Goal: Information Seeking & Learning: Learn about a topic

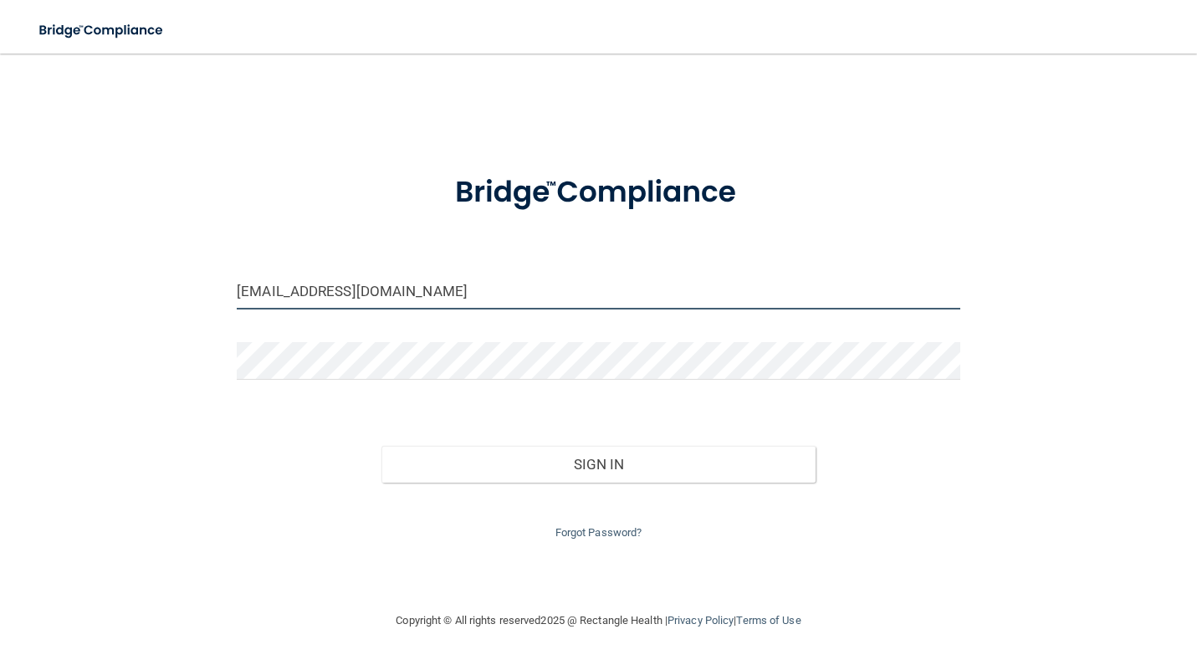
type input "[EMAIL_ADDRESS][DOMAIN_NAME]"
click at [310, 381] on div at bounding box center [598, 367] width 749 height 50
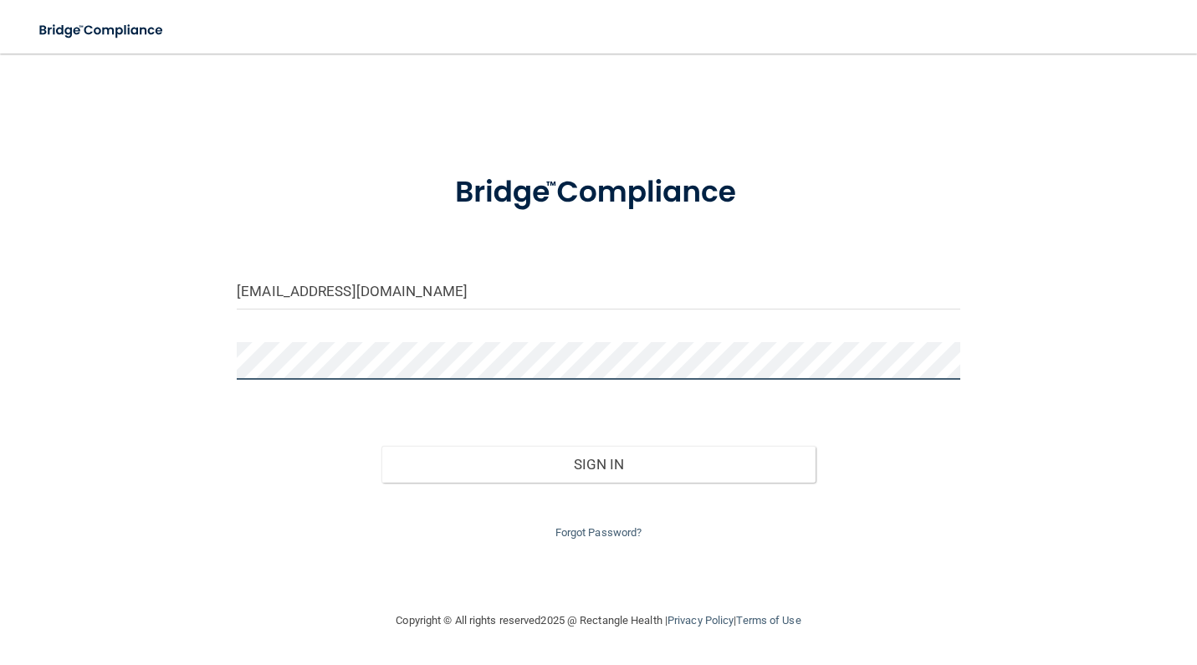
click at [598, 460] on button "Sign In" at bounding box center [598, 464] width 434 height 37
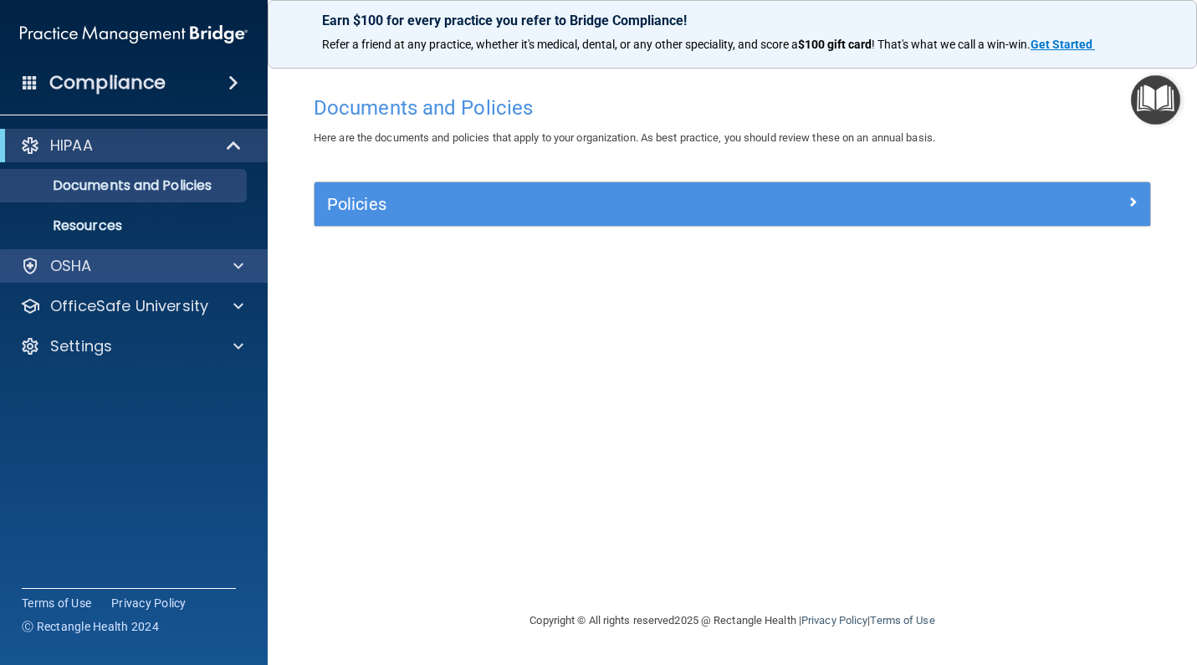
click at [249, 260] on div at bounding box center [236, 266] width 42 height 20
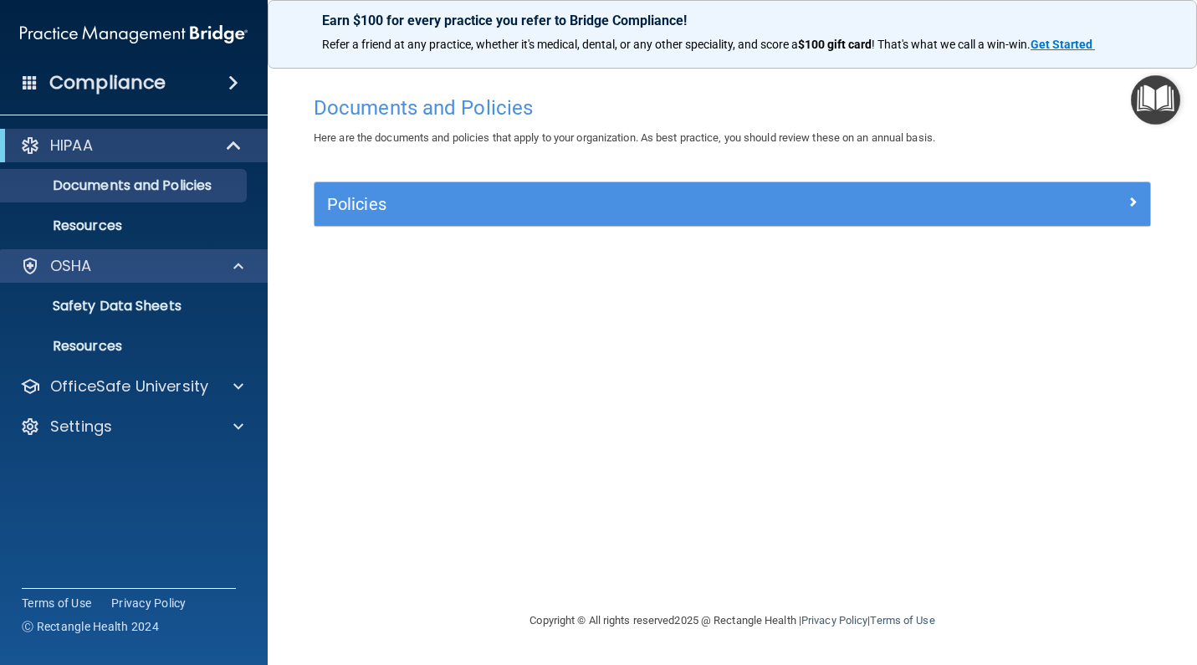
click at [249, 260] on div at bounding box center [236, 266] width 42 height 20
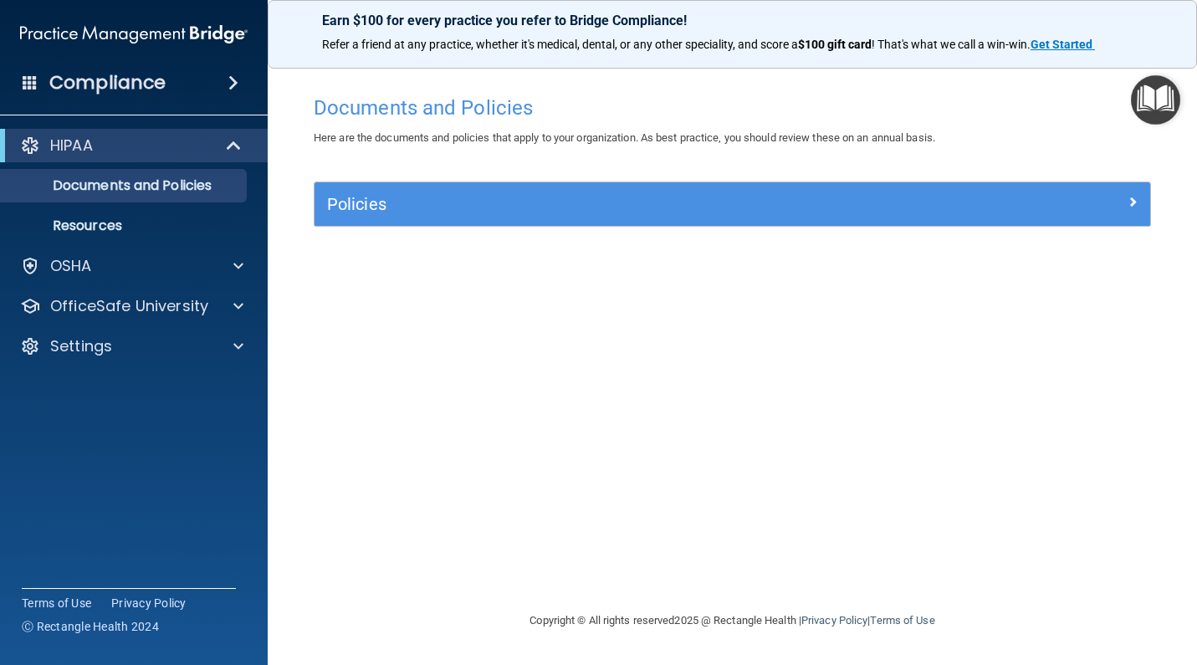
click at [233, 149] on span at bounding box center [235, 146] width 14 height 20
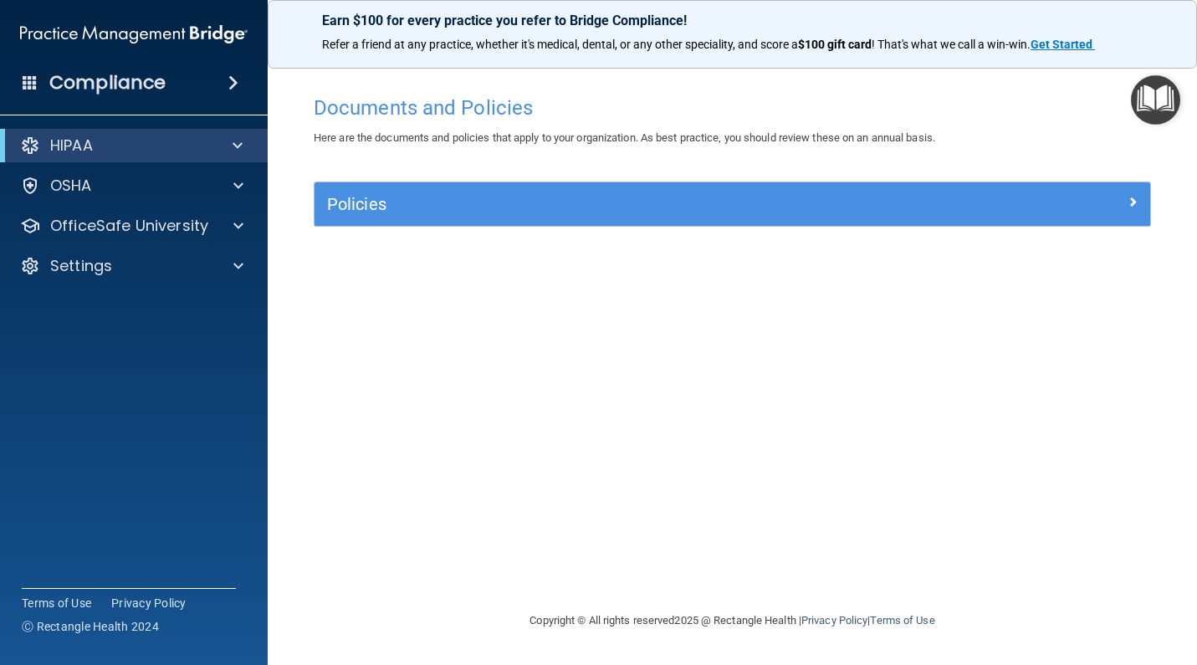
click at [1155, 84] on img "Open Resource Center" at bounding box center [1155, 99] width 49 height 49
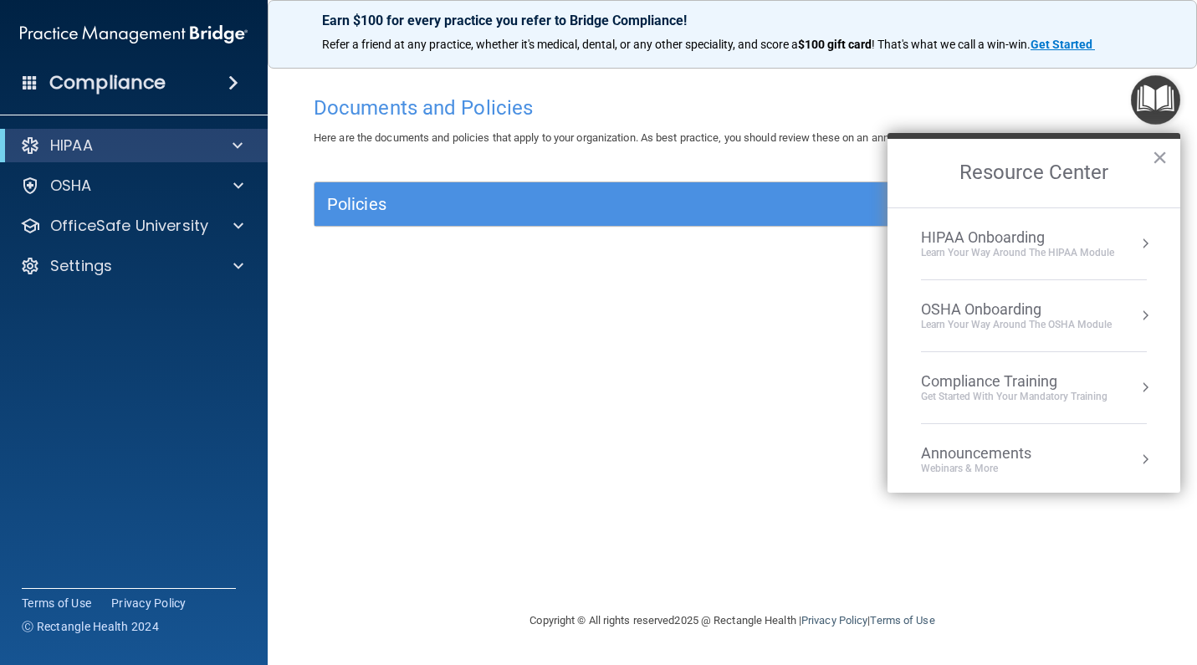
click at [963, 376] on div "Compliance Training" at bounding box center [1014, 381] width 187 height 18
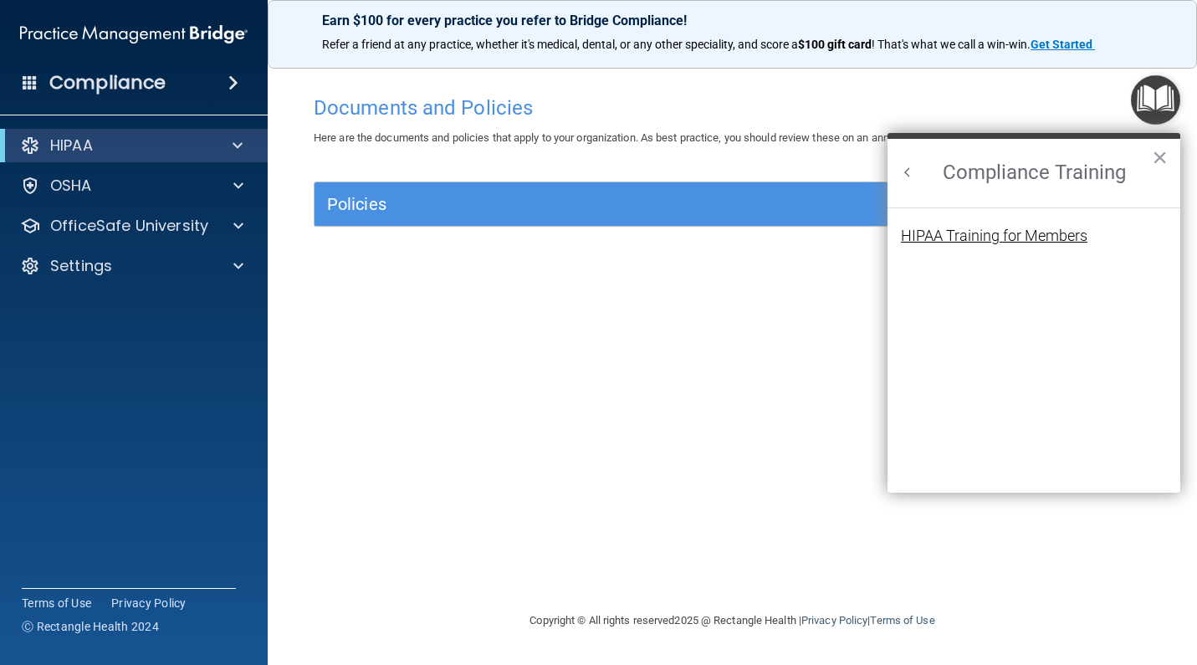
click at [1000, 238] on div "HIPAA Training for Members" at bounding box center [994, 235] width 187 height 15
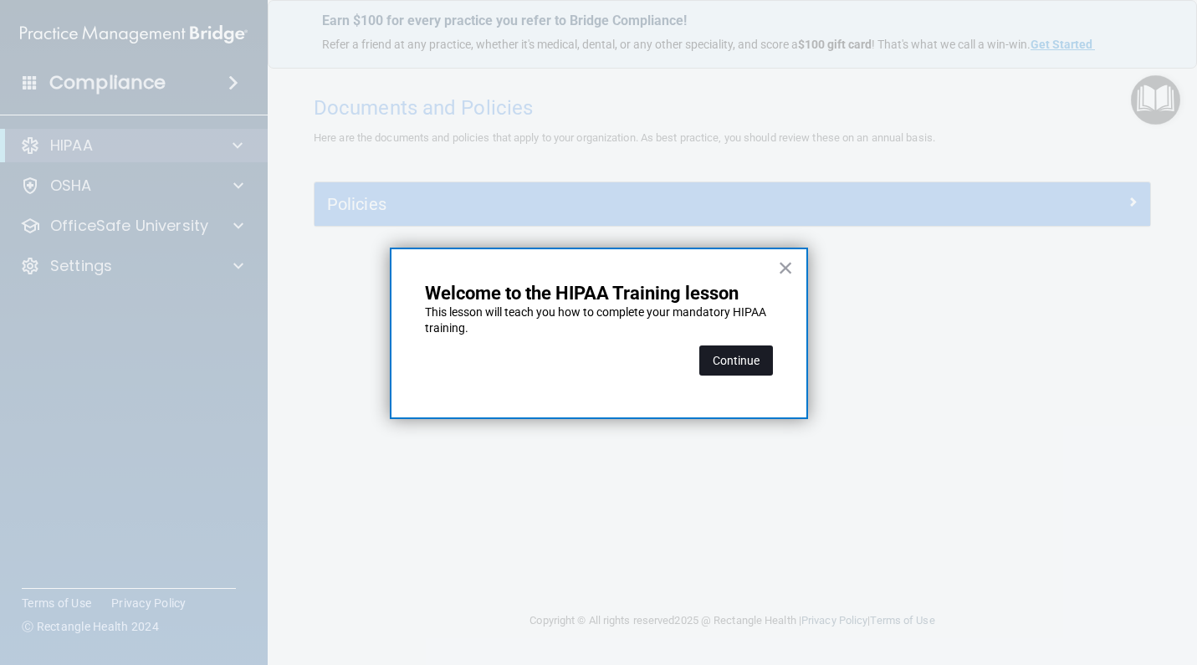
click at [743, 359] on button "Continue" at bounding box center [736, 361] width 74 height 30
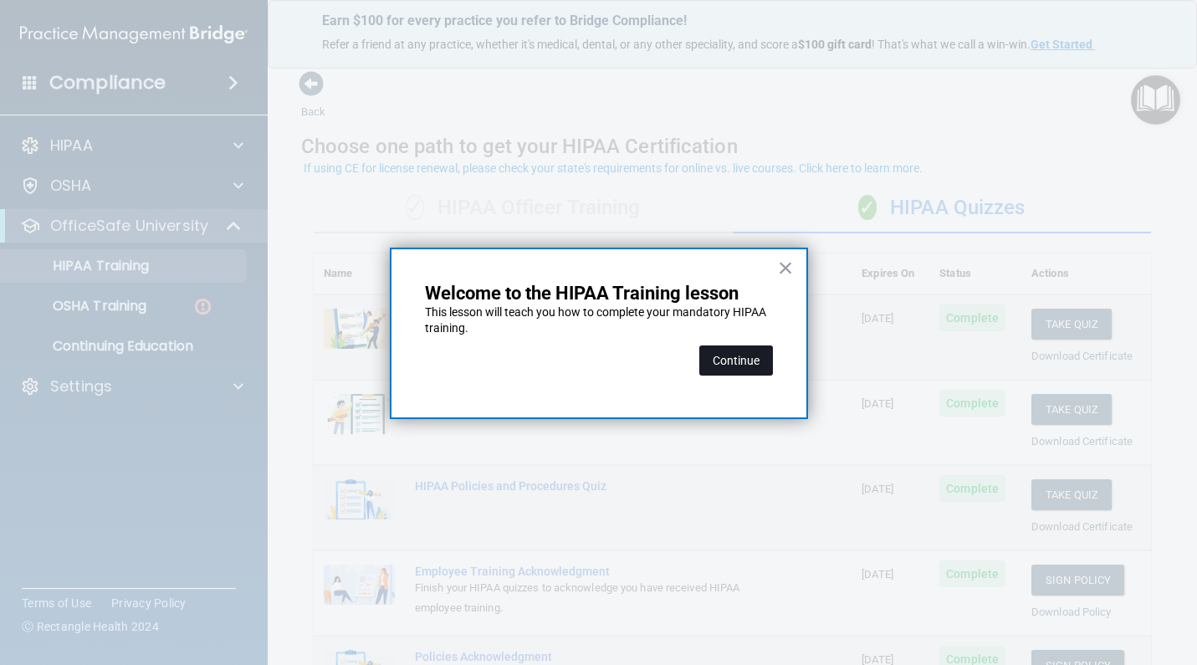
click at [740, 359] on button "Continue" at bounding box center [736, 361] width 74 height 30
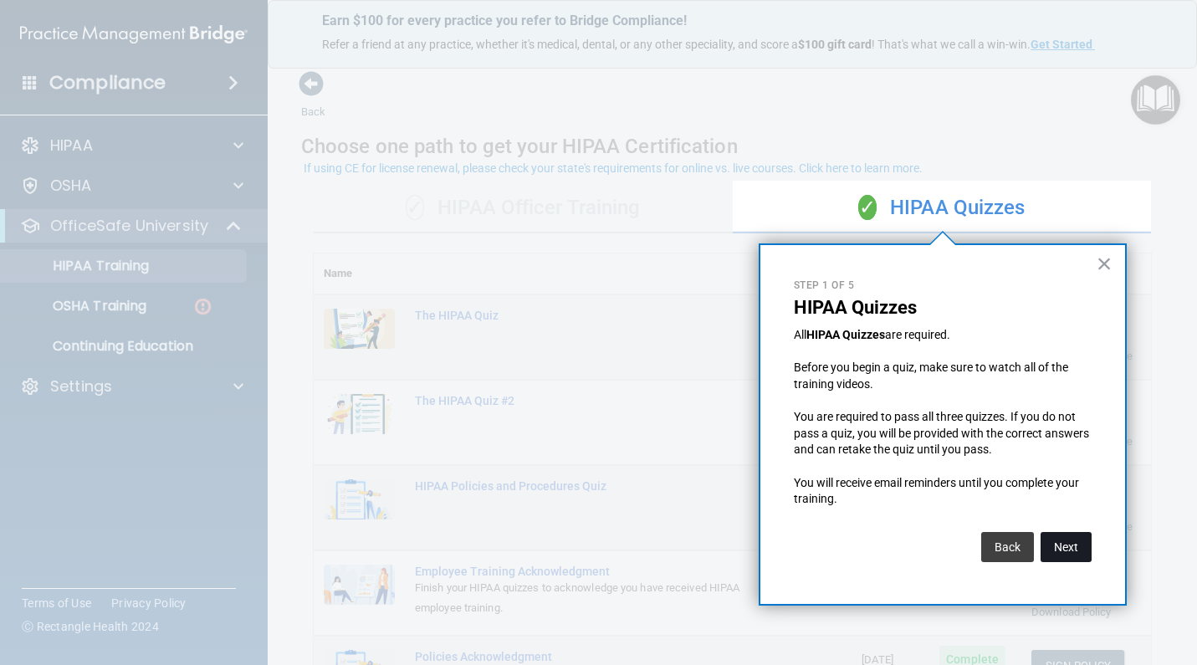
click at [1067, 536] on button "Next" at bounding box center [1066, 547] width 51 height 30
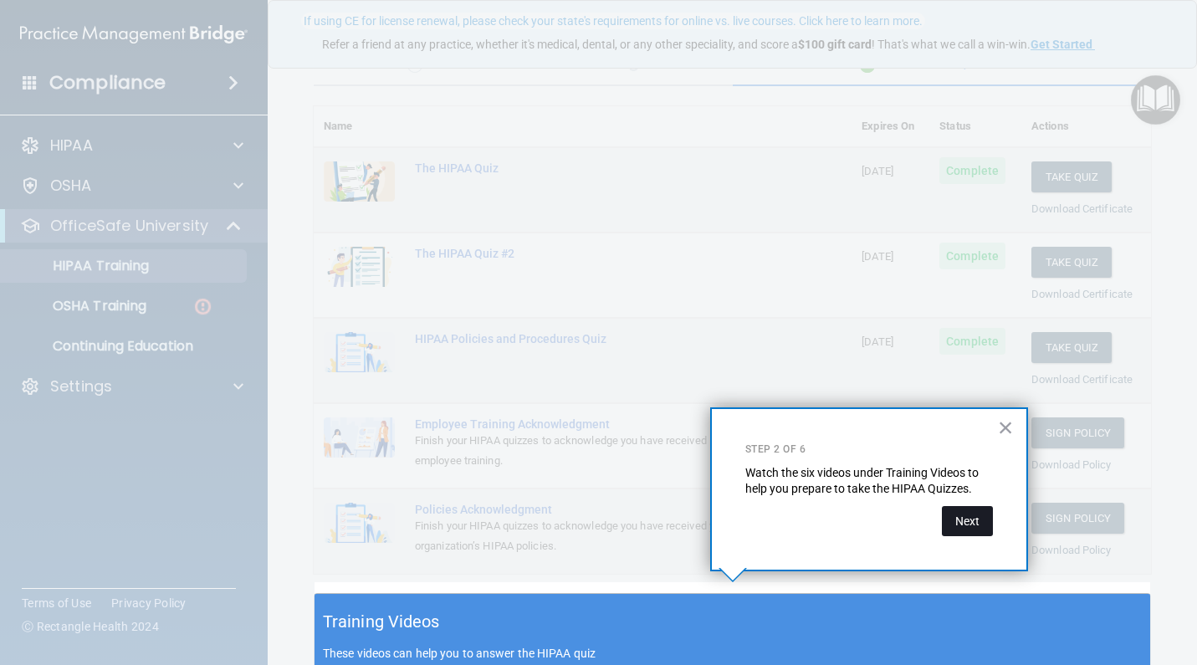
click at [954, 507] on button "Next" at bounding box center [967, 521] width 51 height 30
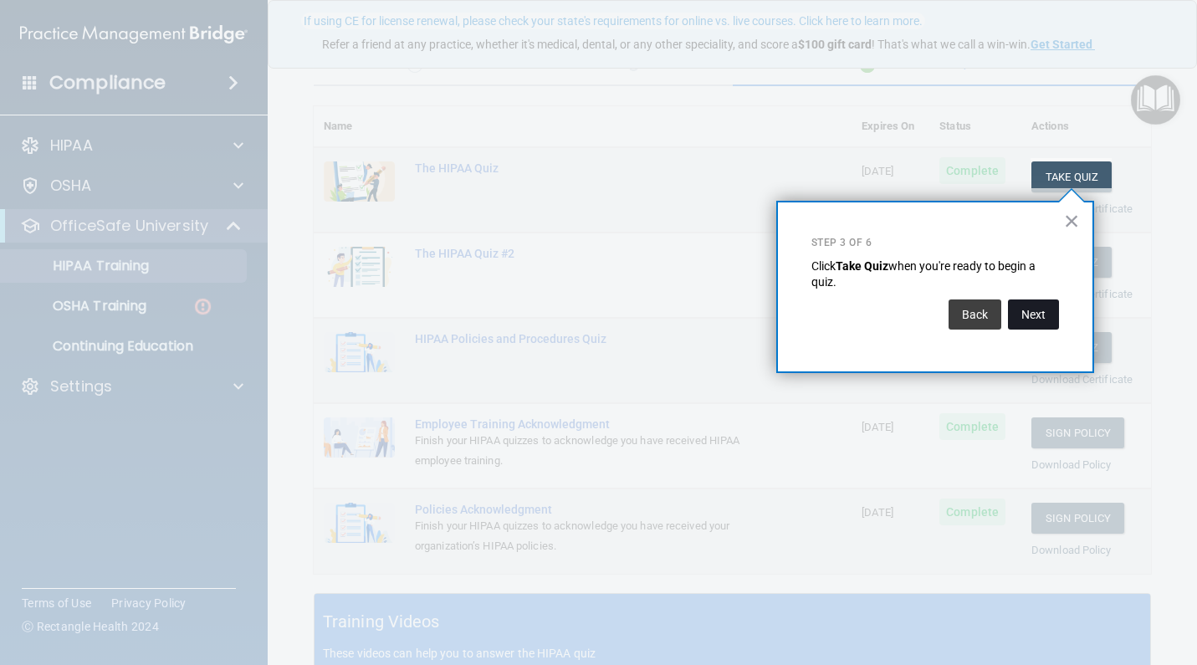
click at [1031, 318] on button "Next" at bounding box center [1033, 315] width 51 height 30
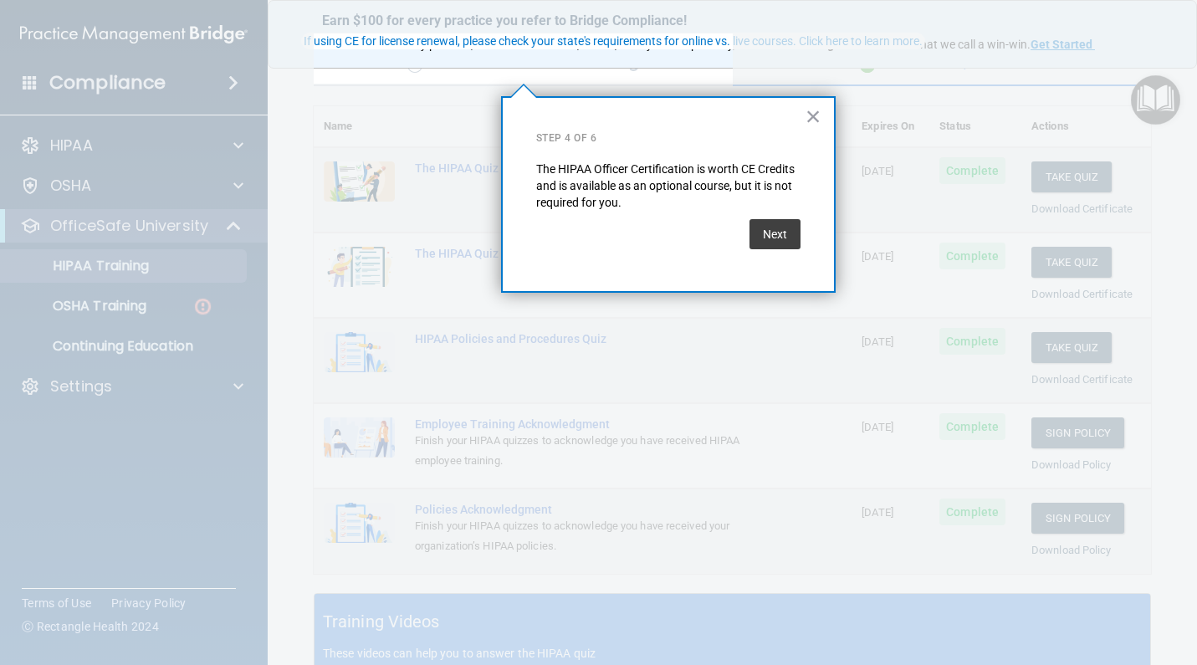
scroll to position [127, 0]
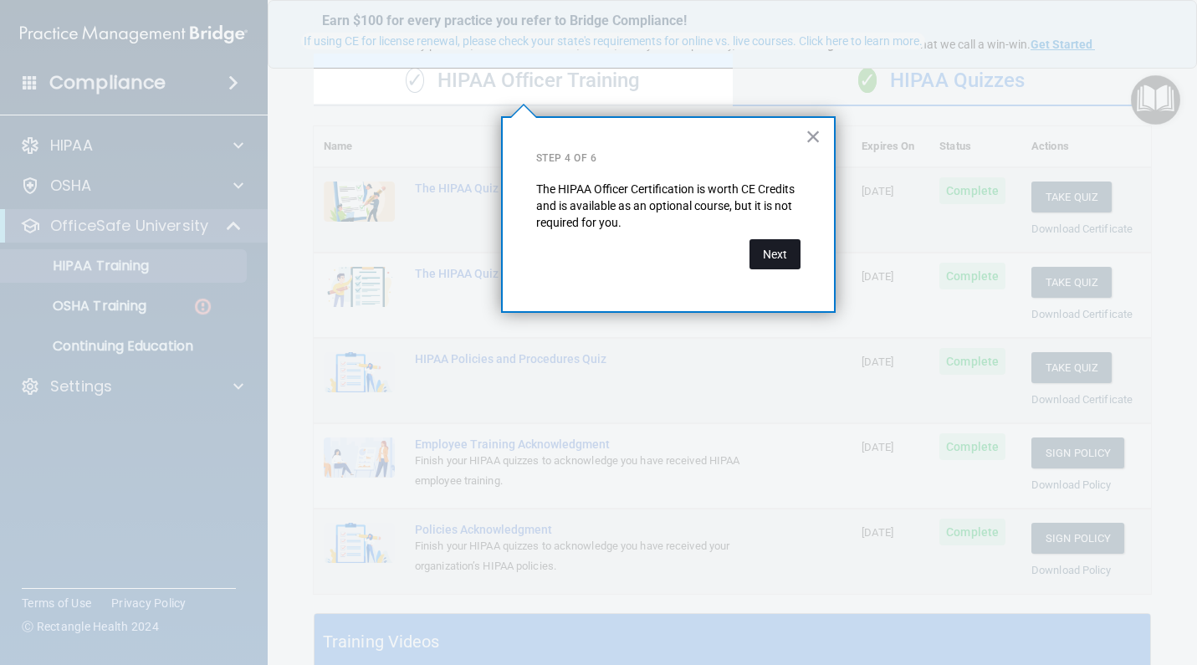
click at [774, 253] on button "Next" at bounding box center [775, 254] width 51 height 30
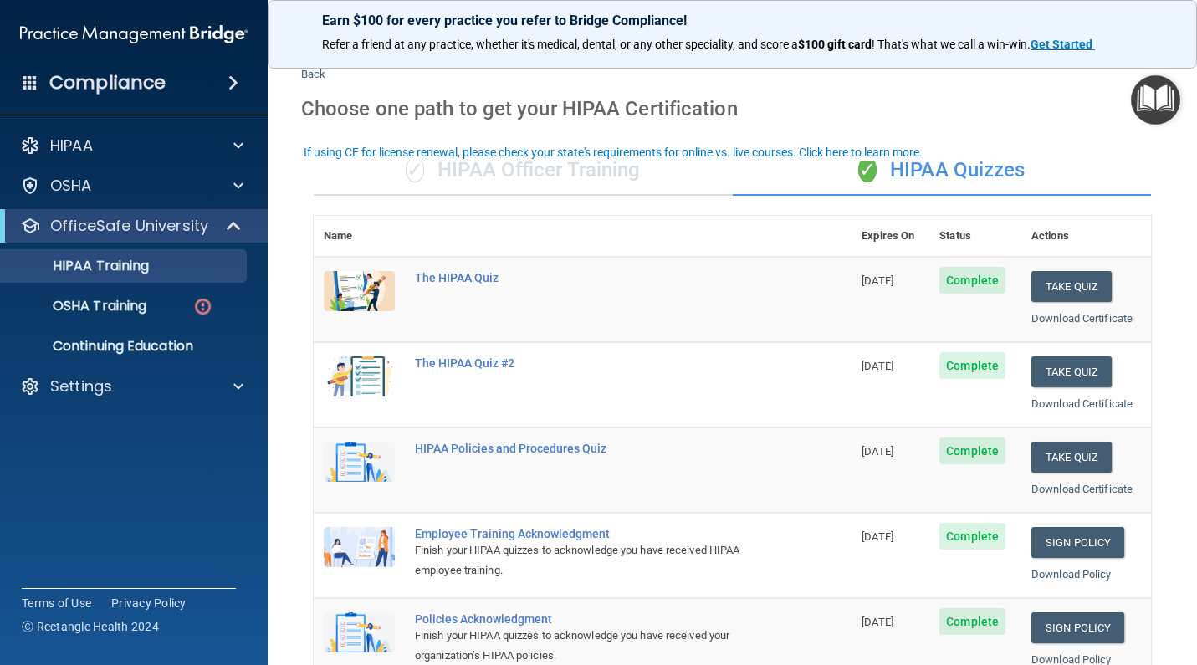
scroll to position [4, 0]
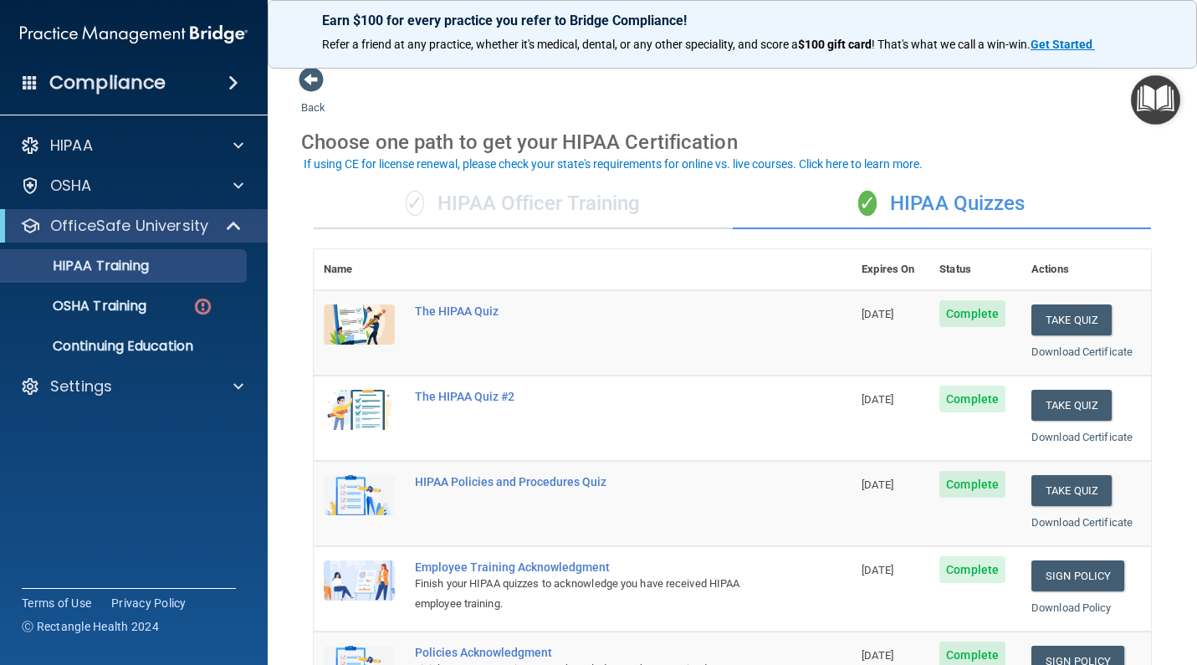
click at [586, 213] on div "✓ HIPAA Officer Training" at bounding box center [523, 204] width 419 height 50
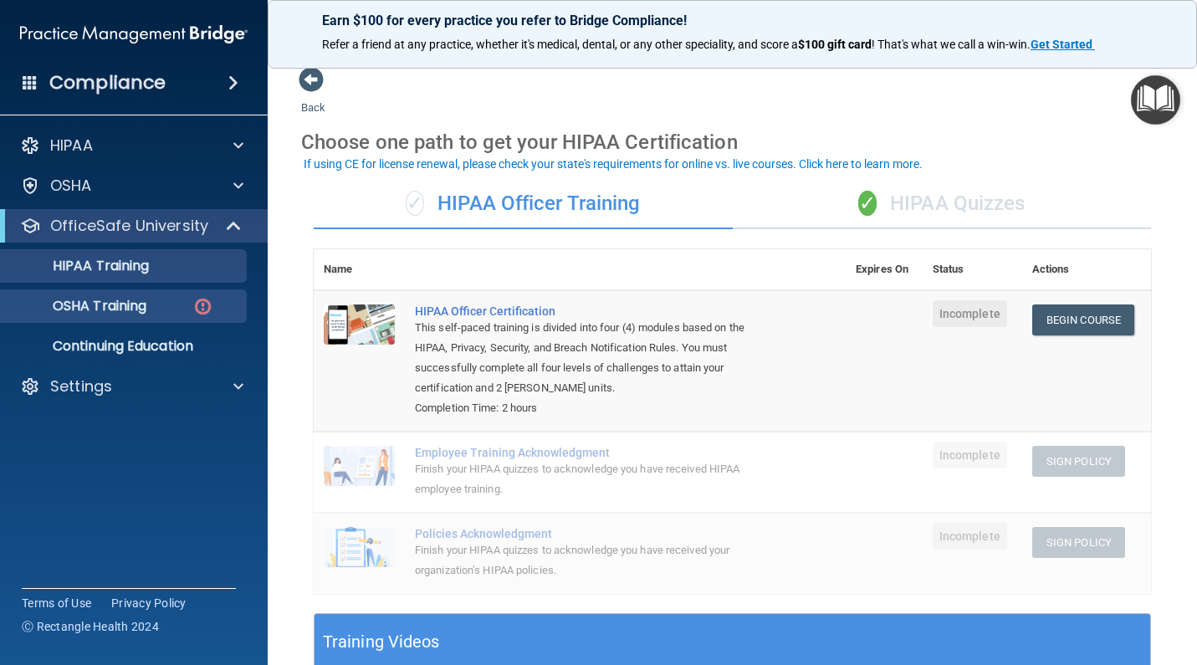
click at [137, 315] on link "OSHA Training" at bounding box center [115, 305] width 264 height 33
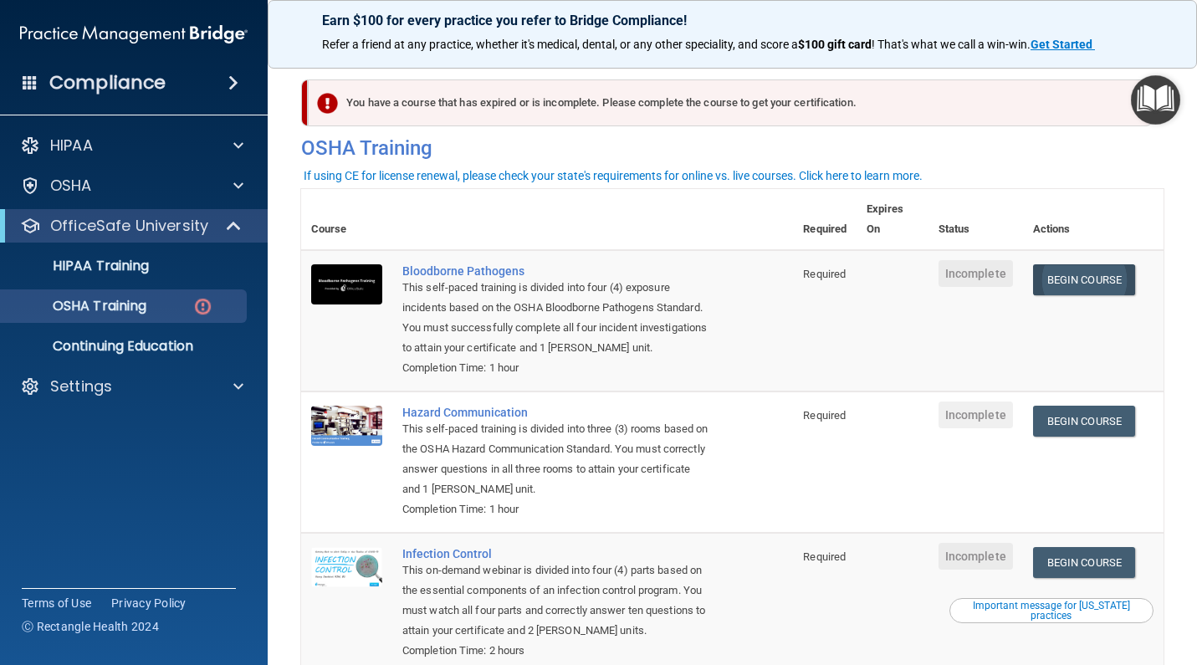
click at [1085, 271] on link "Begin Course" at bounding box center [1084, 279] width 102 height 31
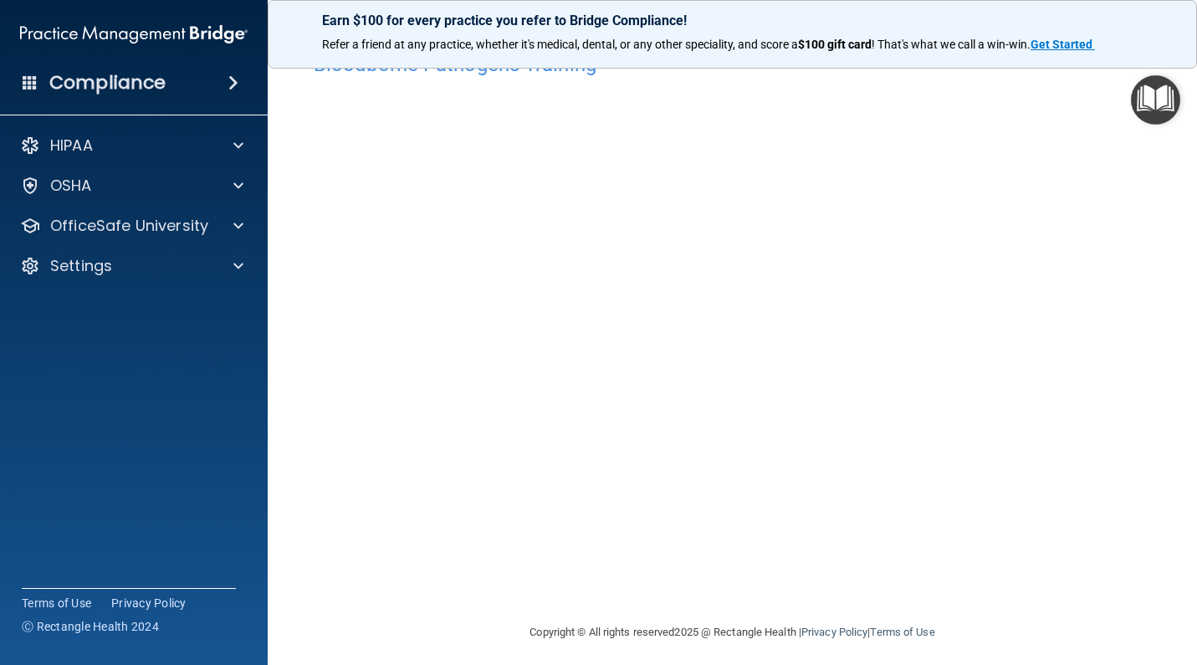
scroll to position [50, 0]
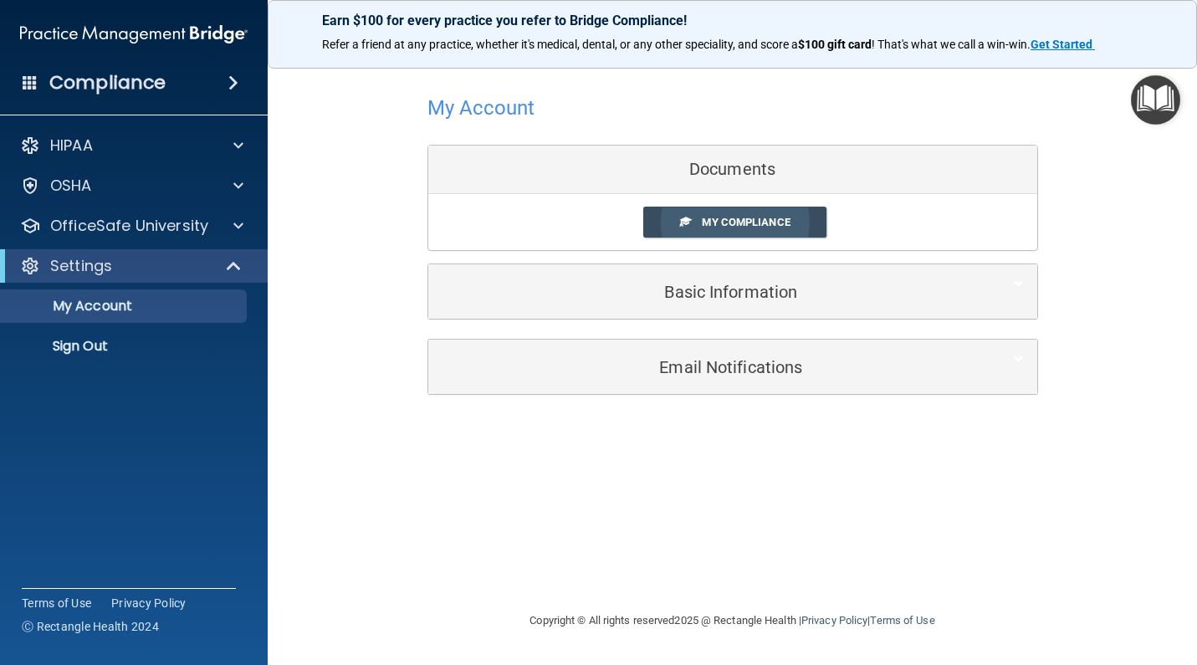
click at [756, 222] on span "My Compliance" at bounding box center [746, 222] width 88 height 13
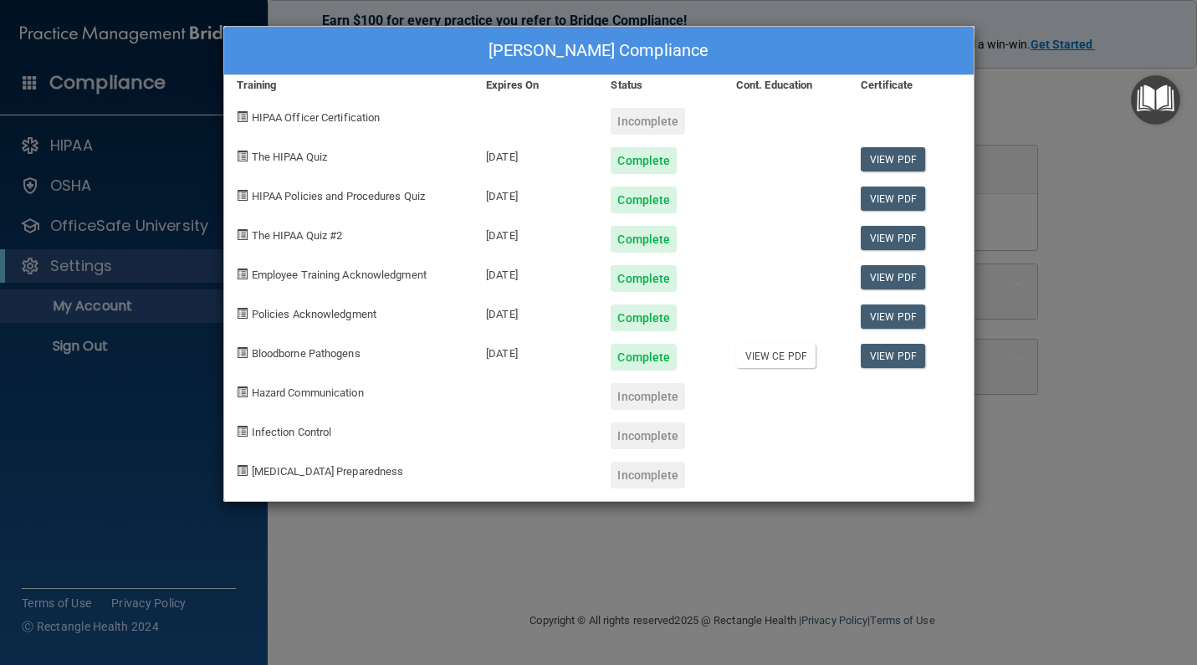
click at [759, 362] on link "View CE PDF" at bounding box center [775, 356] width 79 height 24
click at [1019, 101] on div "Robyn Davis's Compliance Training Expires On Status Cont. Education Certificate…" at bounding box center [598, 332] width 1197 height 665
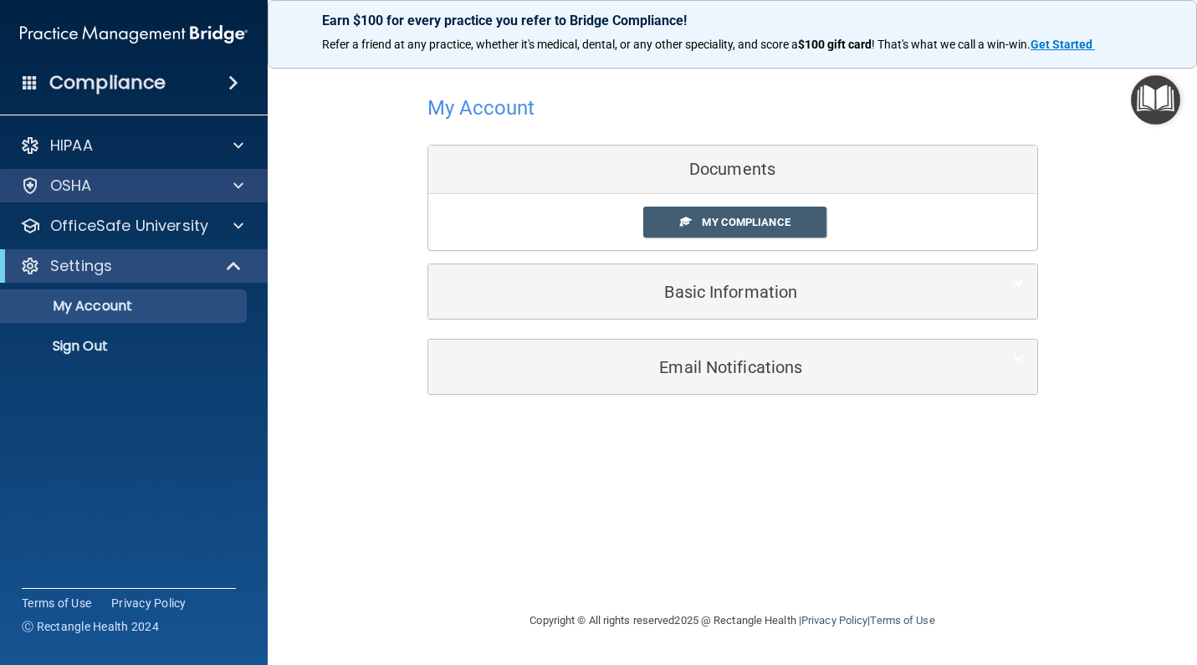
click at [134, 187] on div "OSHA" at bounding box center [111, 186] width 207 height 20
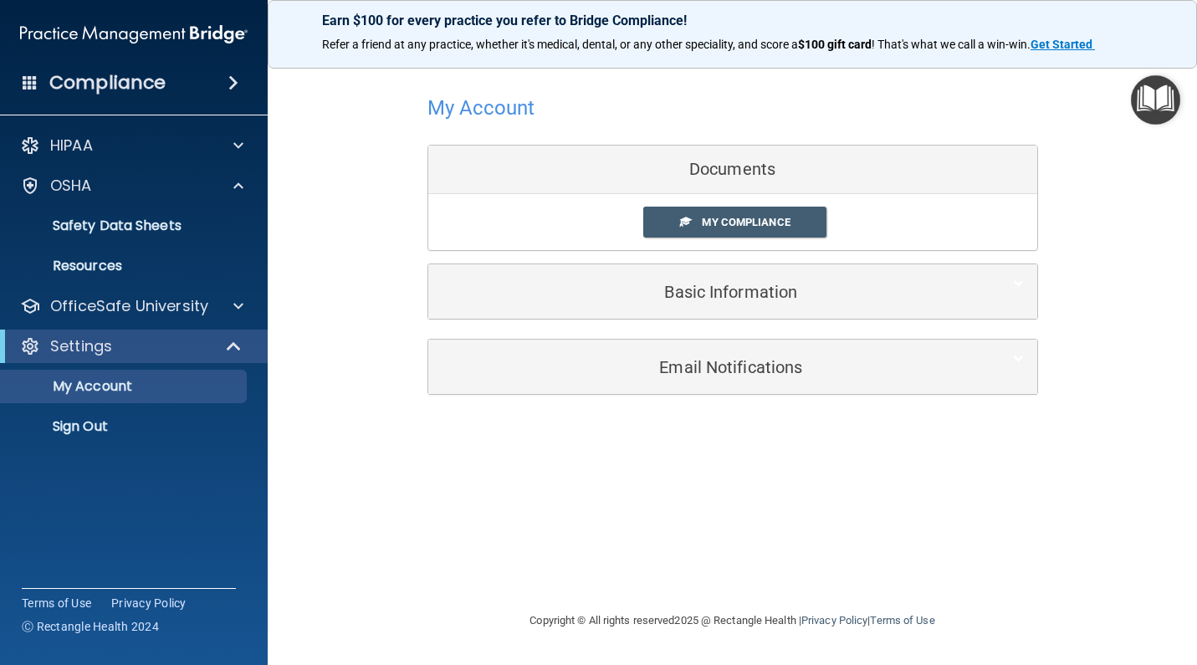
click at [1152, 93] on img "Open Resource Center" at bounding box center [1155, 99] width 49 height 49
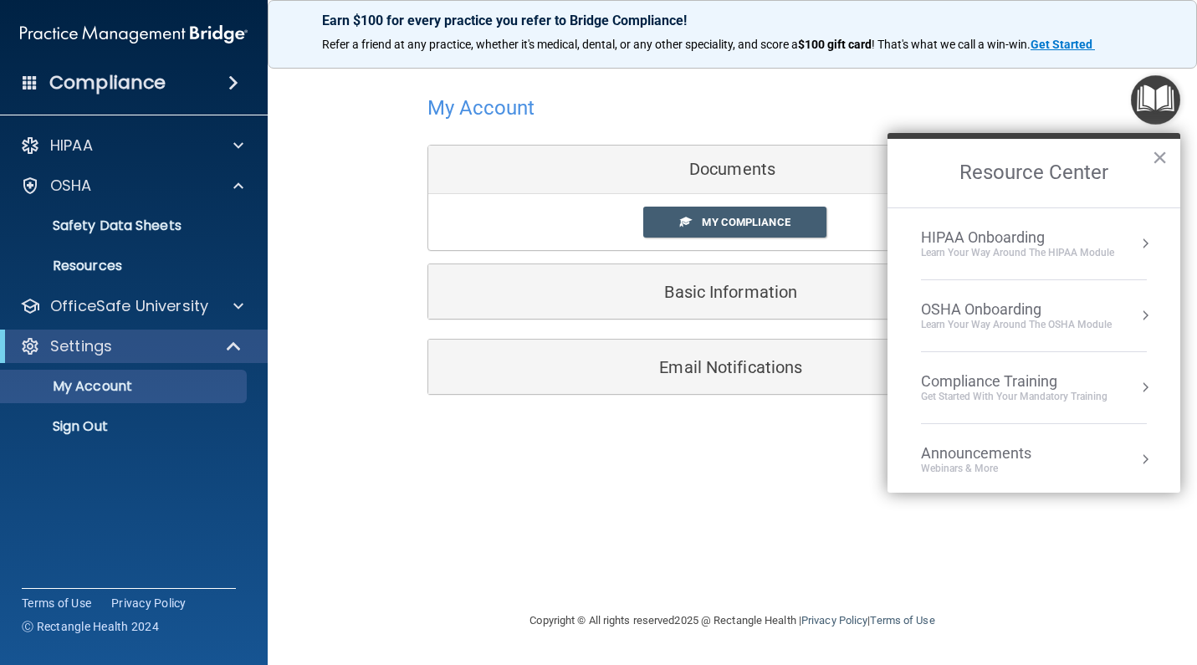
click at [1030, 397] on div "Get Started with your mandatory training" at bounding box center [1014, 397] width 187 height 14
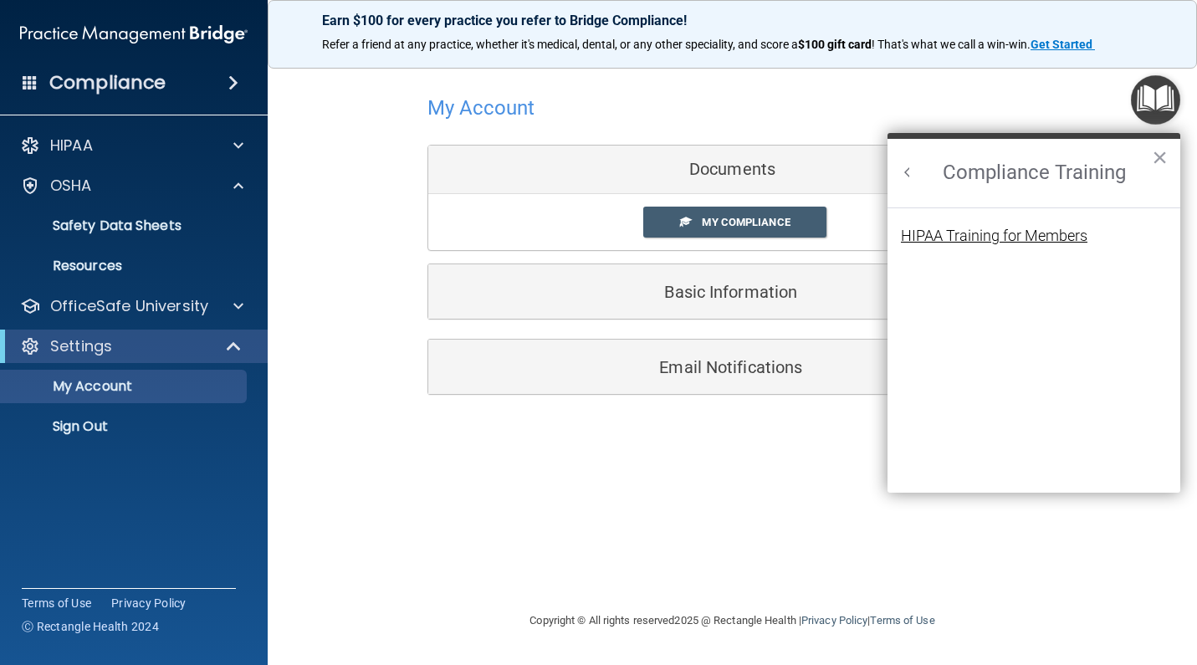
click at [1002, 241] on div "HIPAA Training for Members" at bounding box center [994, 235] width 187 height 15
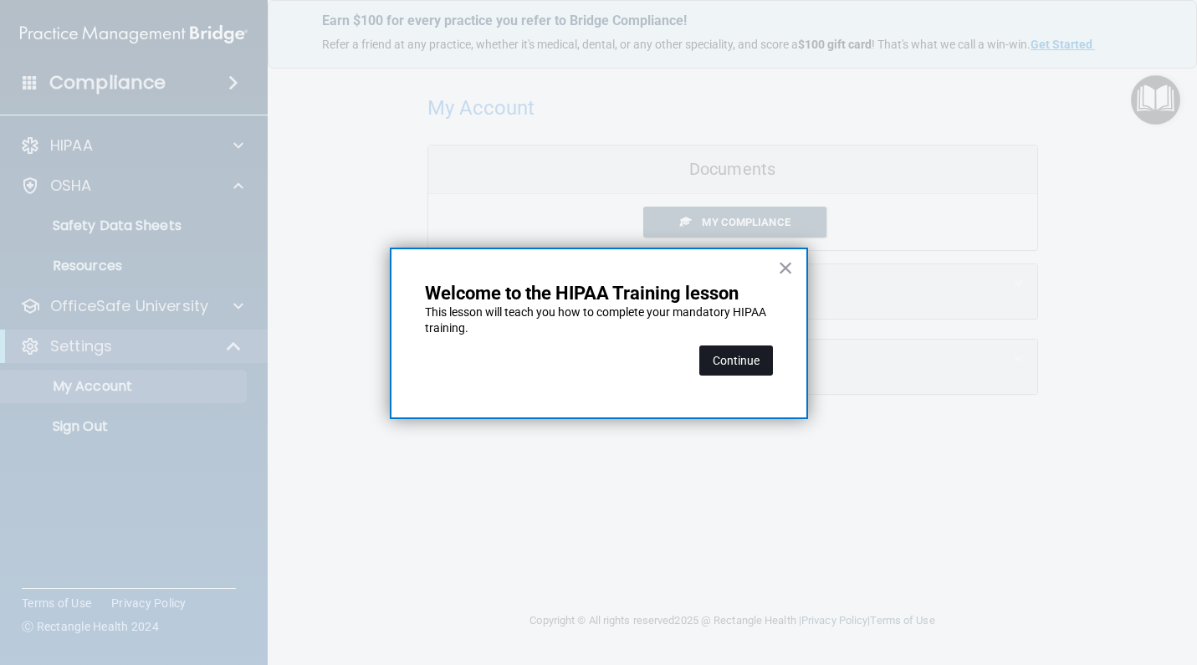
click at [739, 352] on button "Continue" at bounding box center [736, 361] width 74 height 30
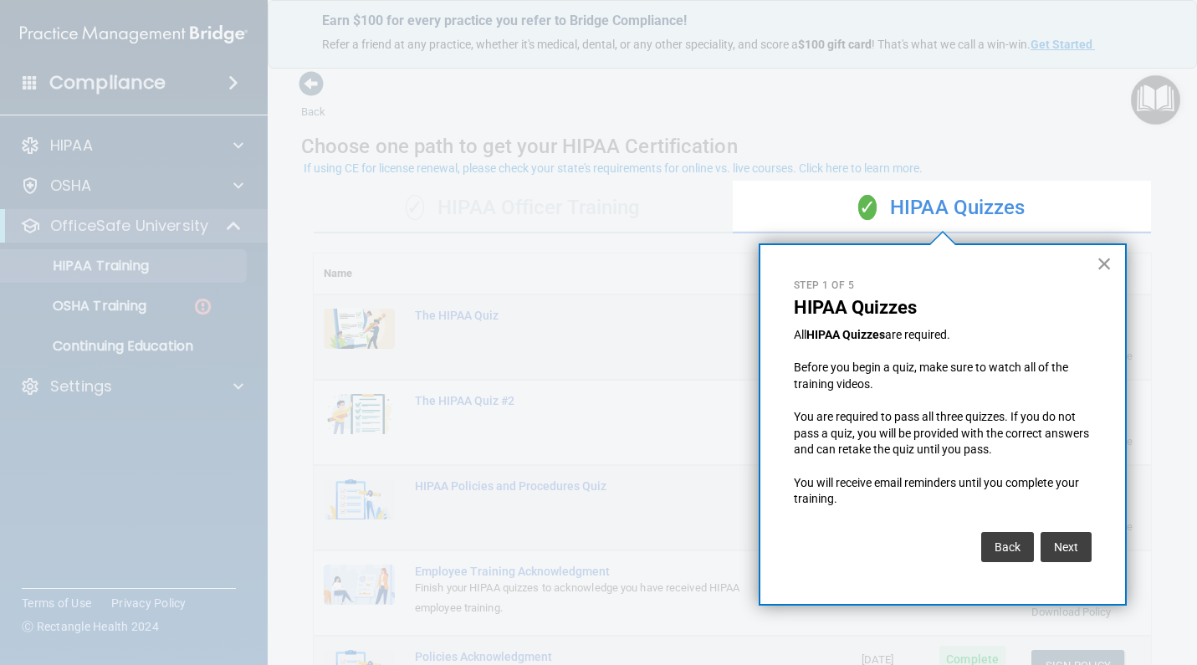
click at [1103, 268] on button "×" at bounding box center [1105, 263] width 16 height 27
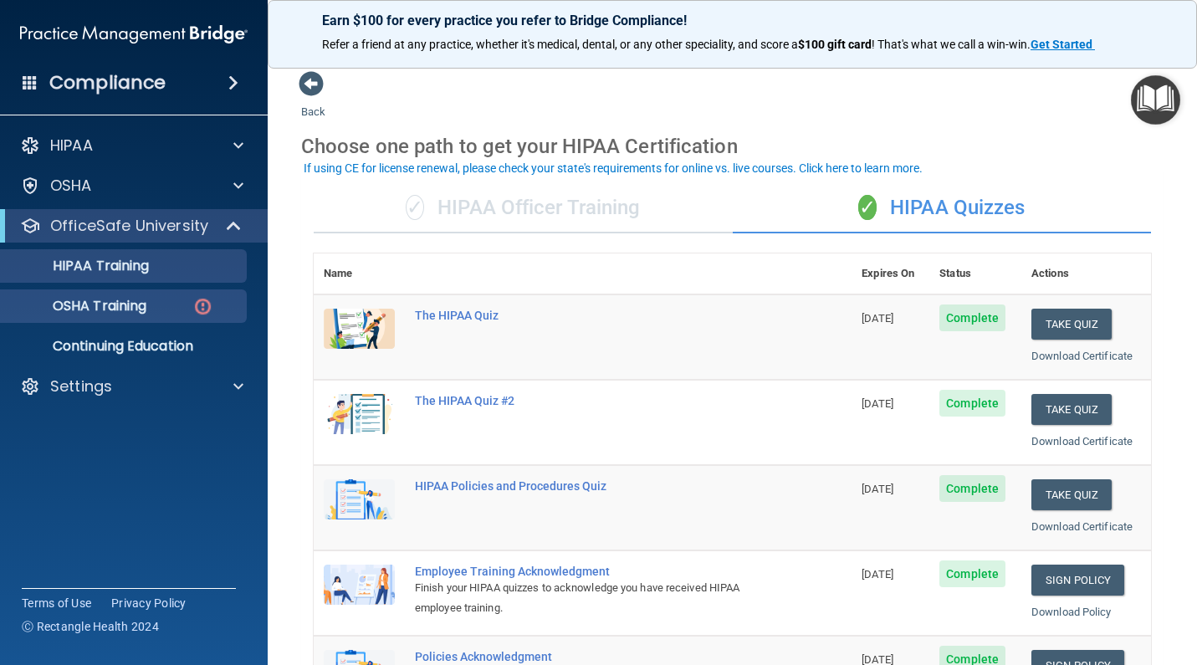
click at [122, 305] on p "OSHA Training" at bounding box center [79, 306] width 136 height 17
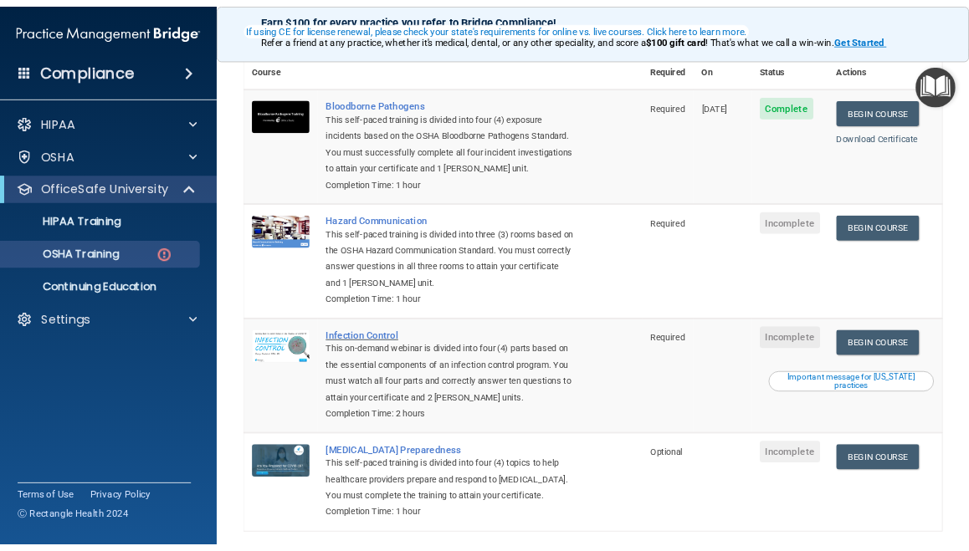
scroll to position [147, 0]
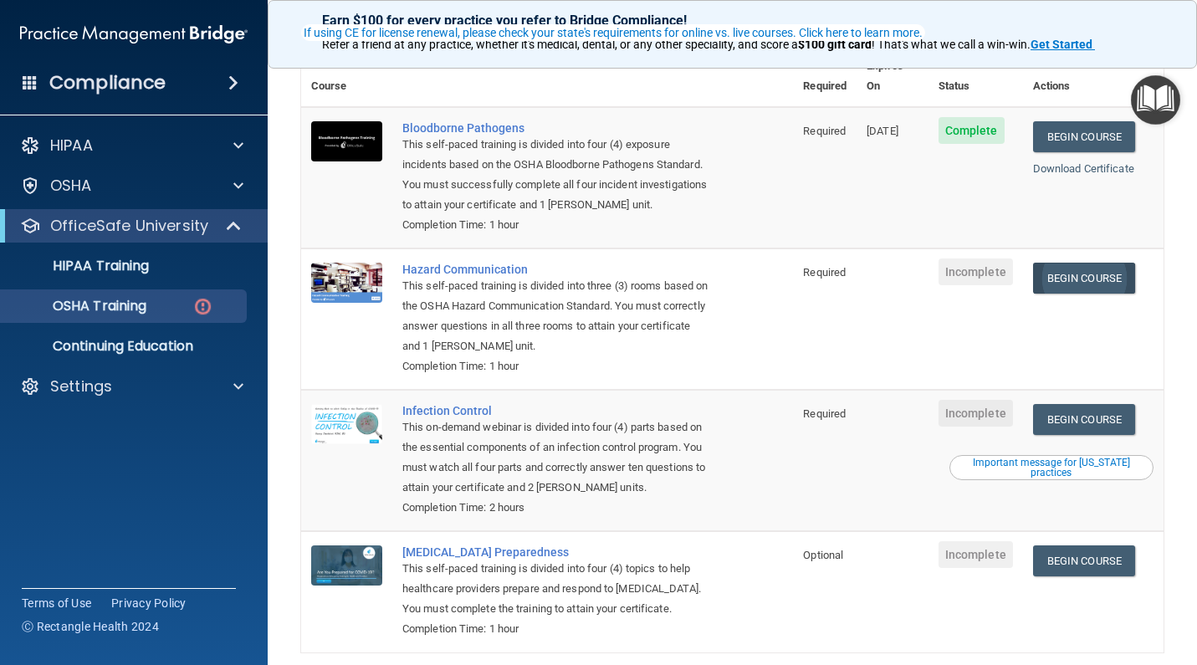
click at [1098, 263] on link "Begin Course" at bounding box center [1084, 278] width 102 height 31
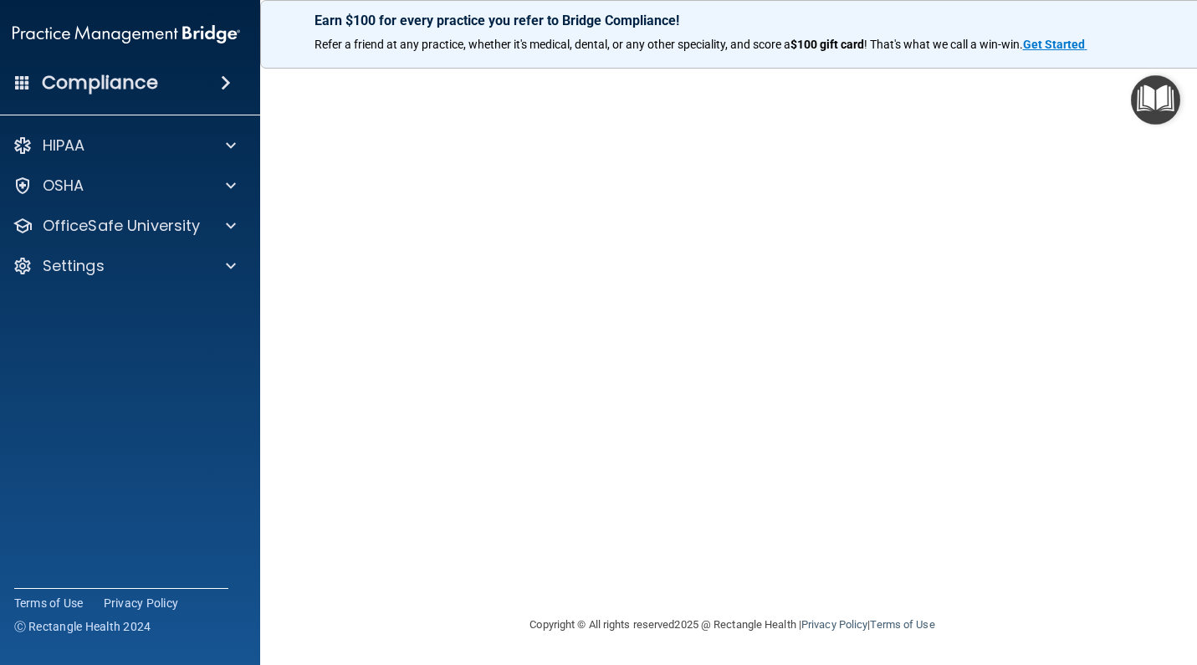
scroll to position [88, 0]
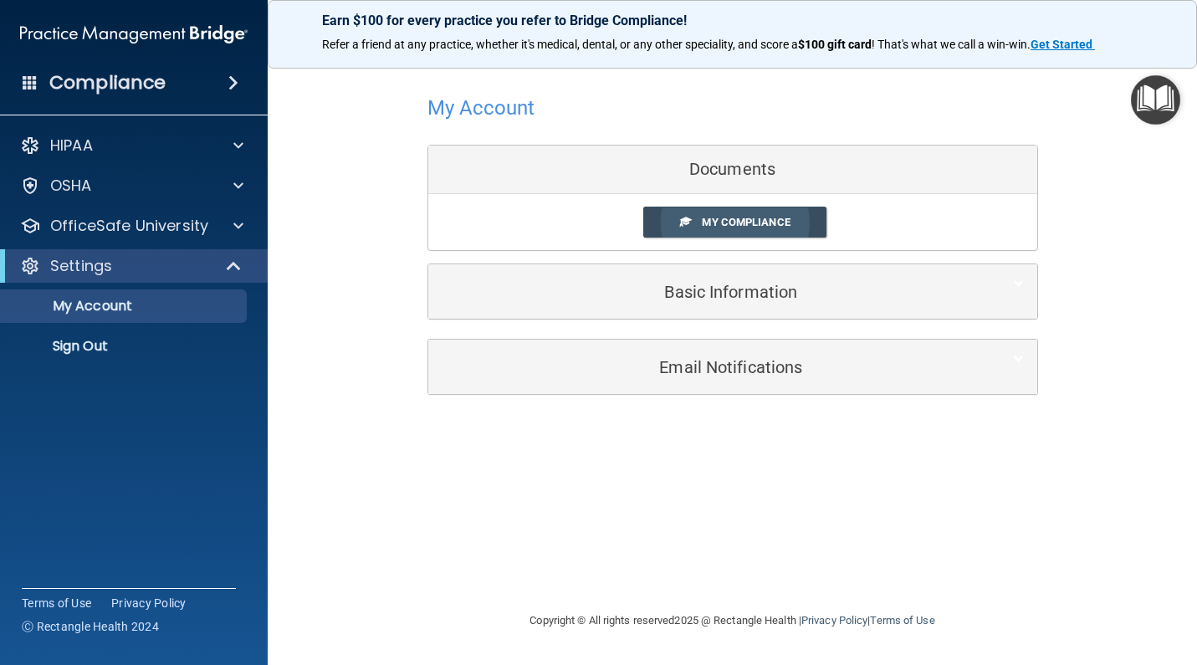
click at [750, 223] on span "My Compliance" at bounding box center [746, 222] width 88 height 13
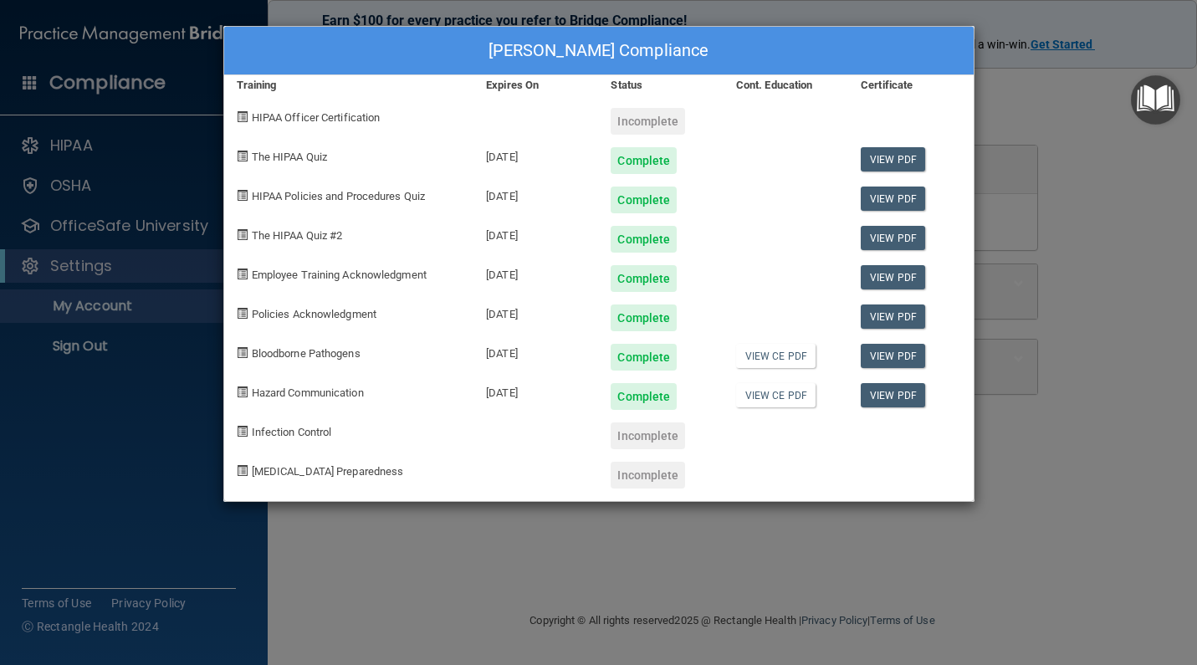
click at [1031, 101] on div "[PERSON_NAME] Compliance Training Expires On Status Cont. Education Certificate…" at bounding box center [598, 332] width 1197 height 665
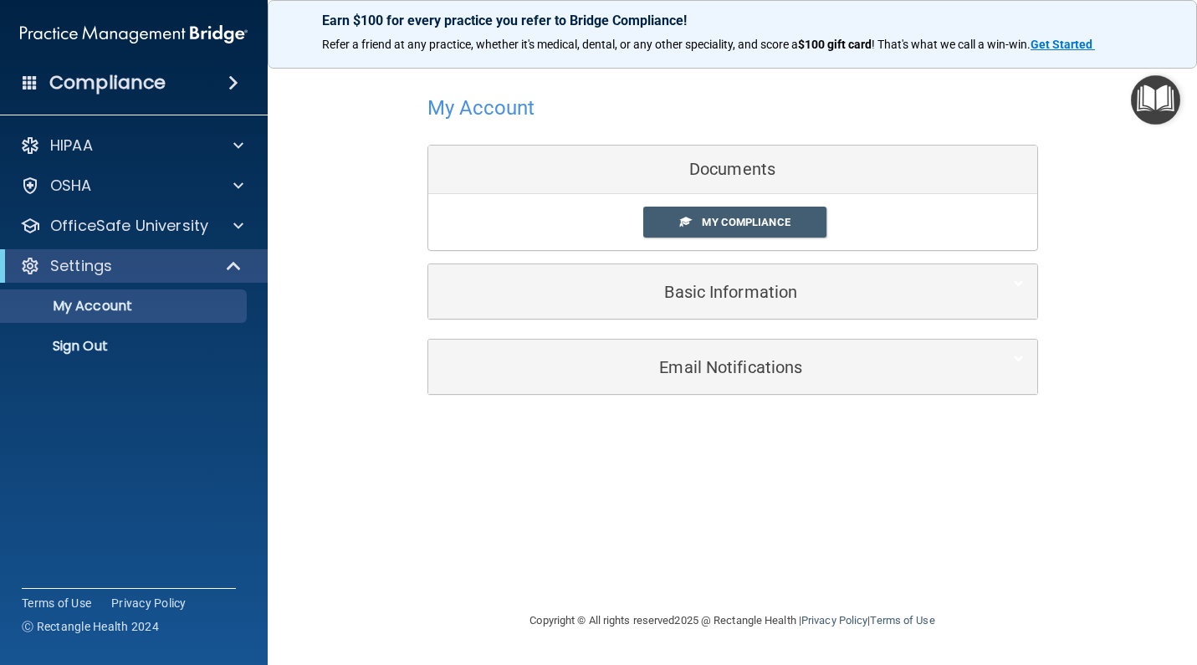
click at [1158, 110] on img "Open Resource Center" at bounding box center [1155, 99] width 49 height 49
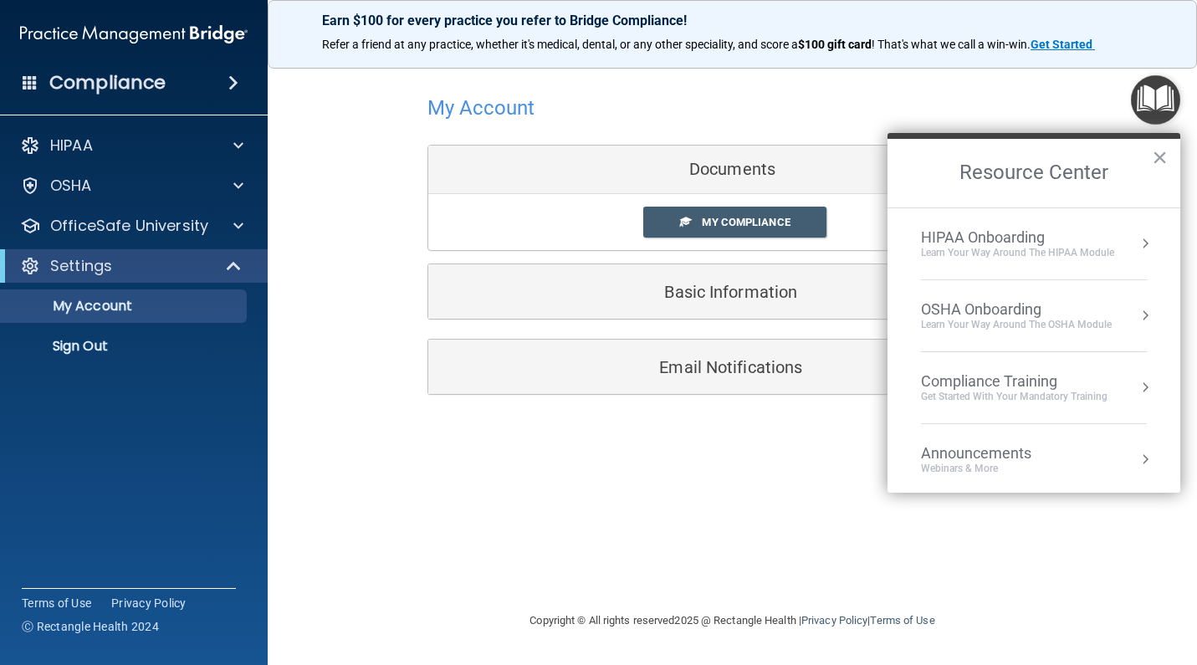
click at [989, 250] on div "Learn Your Way around the HIPAA module" at bounding box center [1017, 253] width 193 height 14
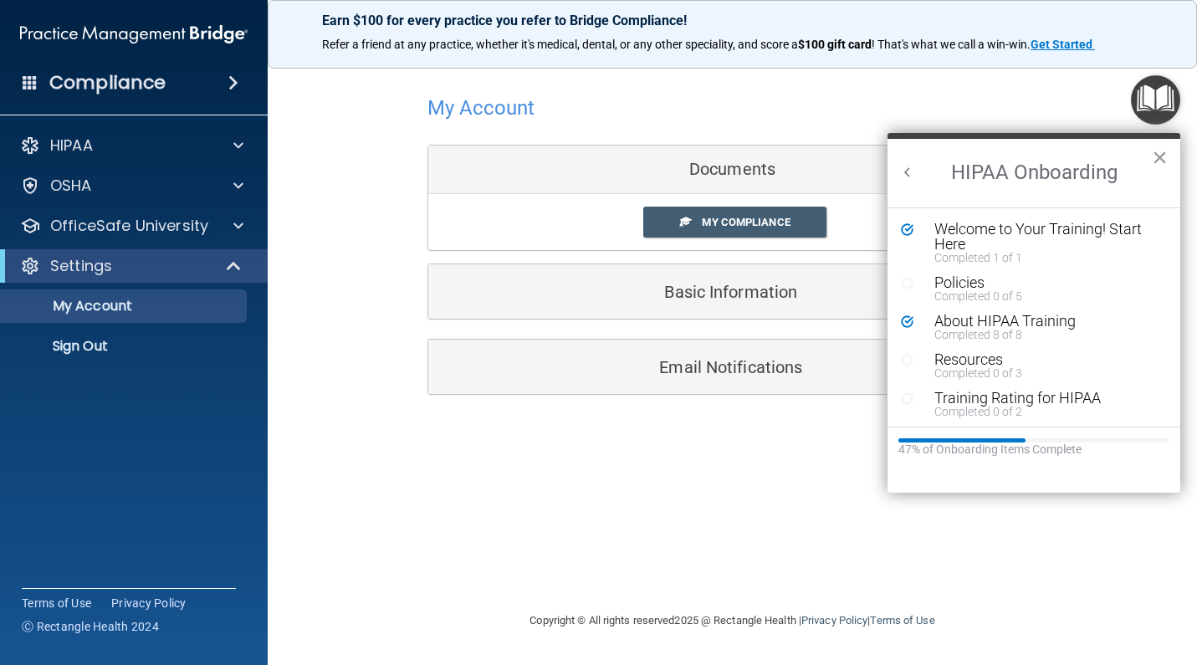
click at [1163, 160] on button "×" at bounding box center [1160, 157] width 16 height 27
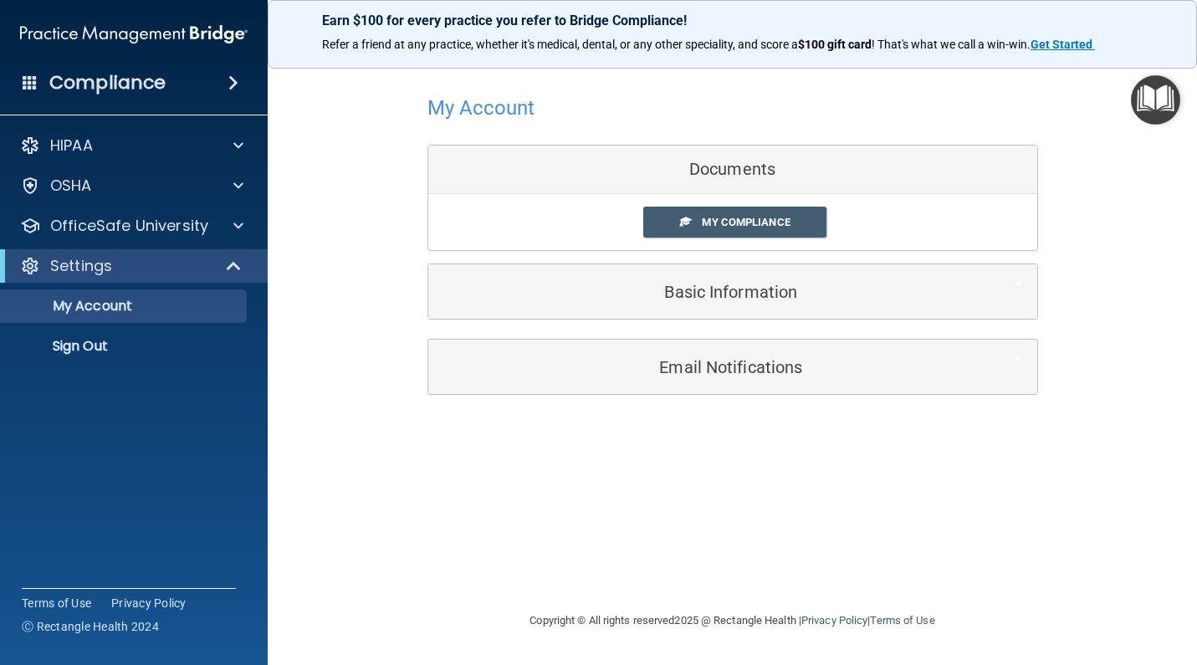
click at [1148, 103] on img "Open Resource Center" at bounding box center [1155, 99] width 49 height 49
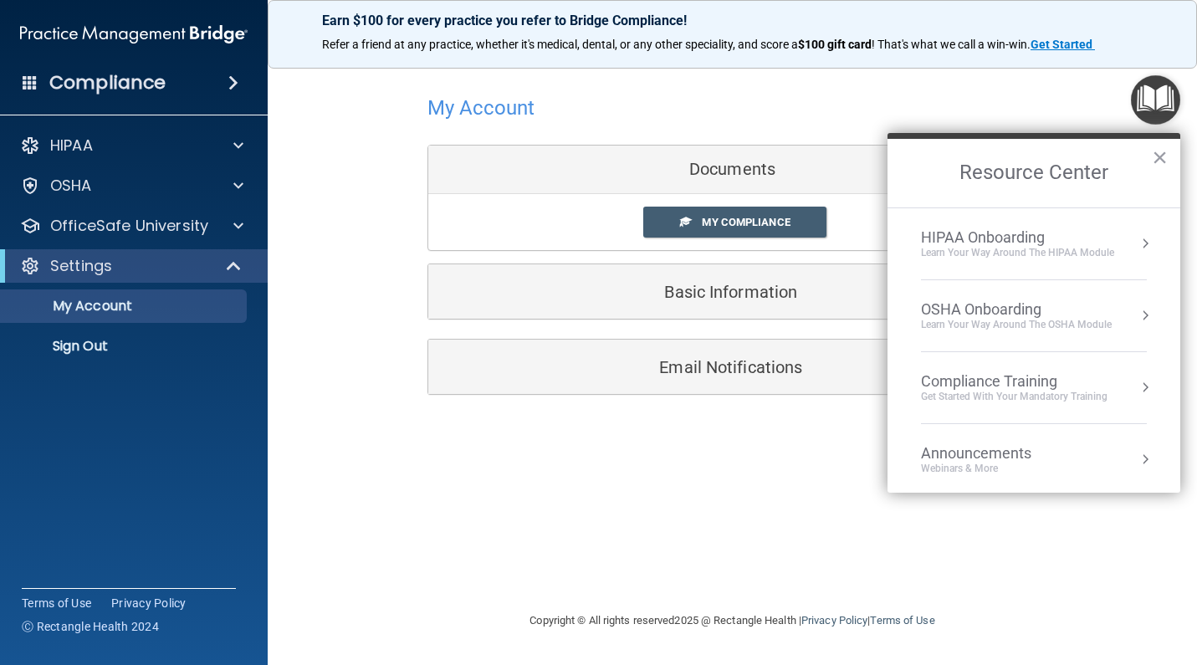
click at [1022, 400] on div "Get Started with your mandatory training" at bounding box center [1014, 397] width 187 height 14
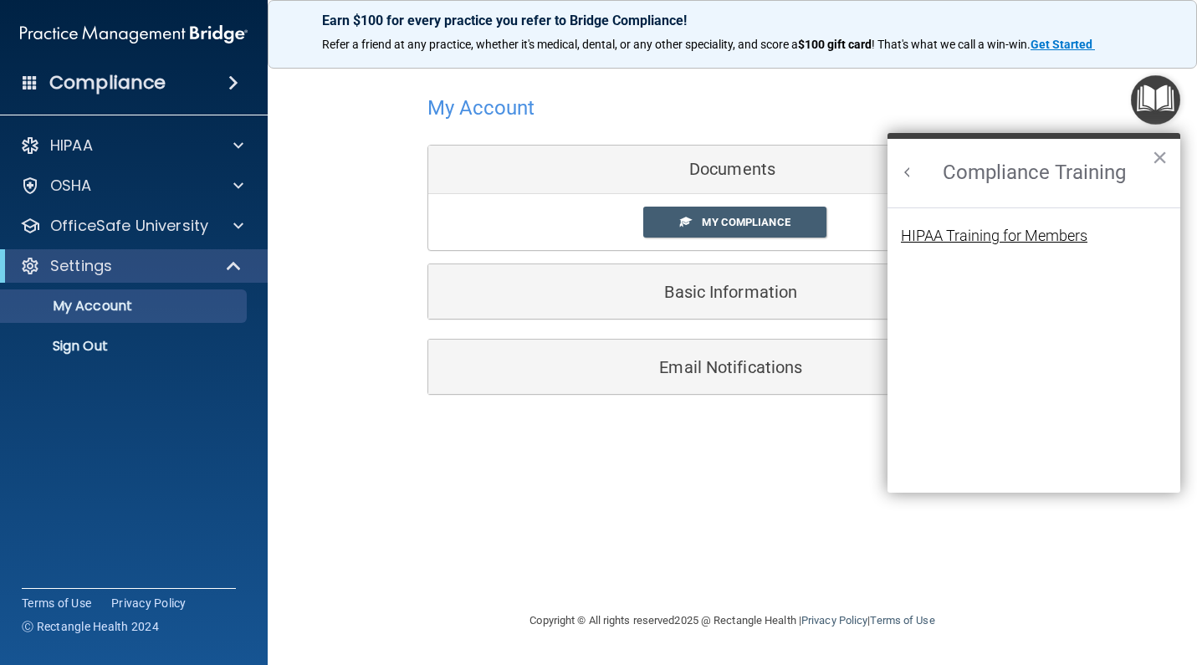
click at [1013, 237] on div "HIPAA Training for Members" at bounding box center [994, 235] width 187 height 15
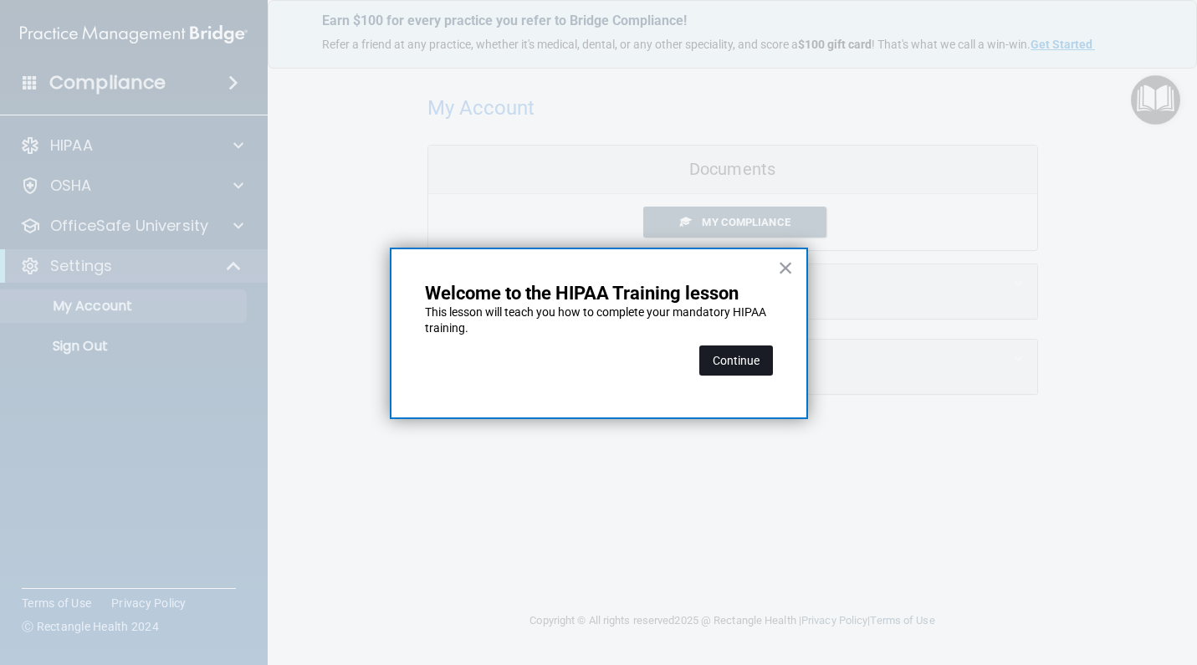
click at [737, 372] on button "Continue" at bounding box center [736, 361] width 74 height 30
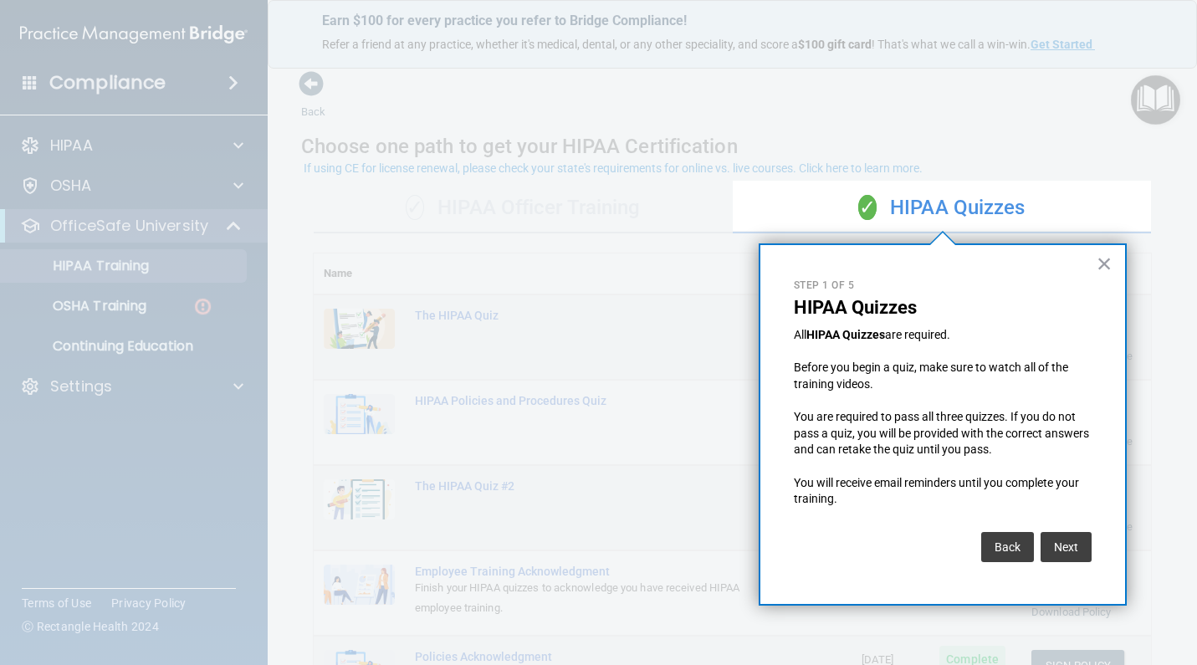
click at [1093, 539] on div "× Step 1 of 5 HIPAA Quizzes All HIPAA Quizzes are required. Before you begin a …" at bounding box center [943, 424] width 368 height 362
click at [1071, 539] on button "Next" at bounding box center [1066, 547] width 51 height 30
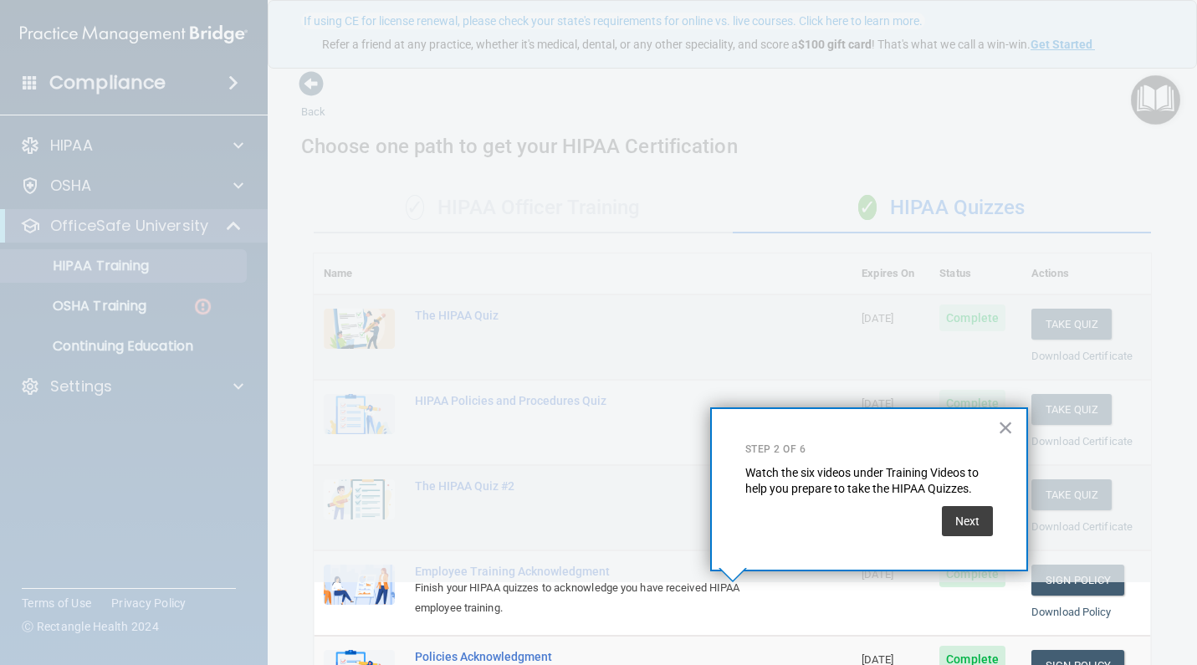
scroll to position [147, 0]
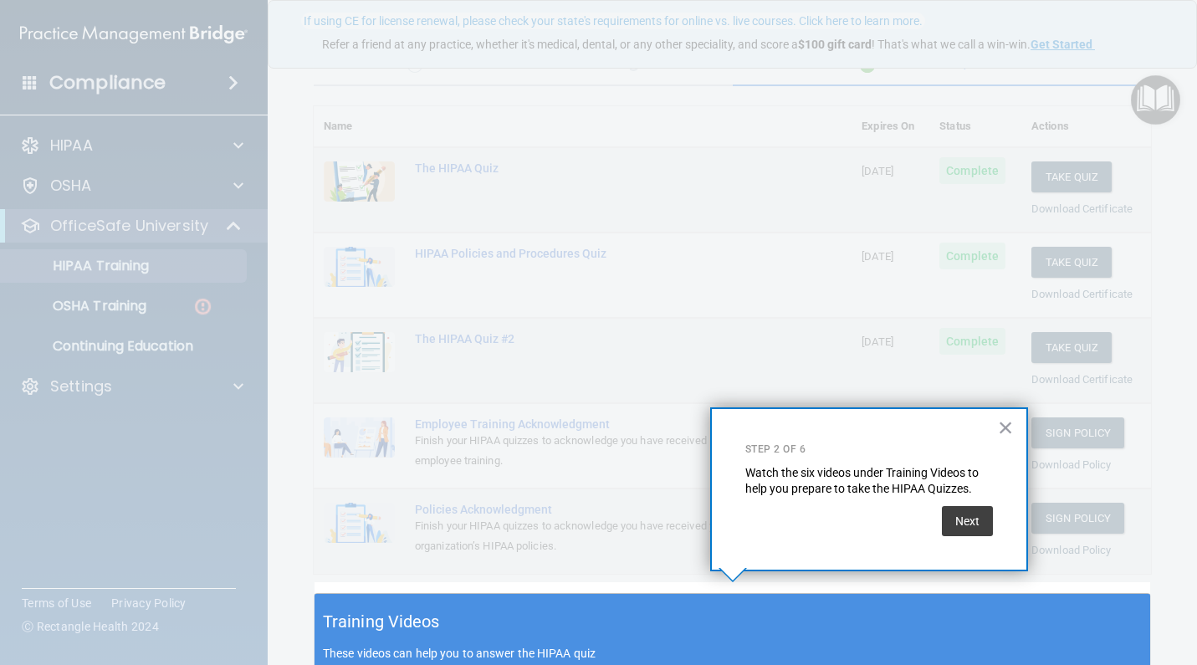
click at [998, 518] on div "× Step 2 of 6 Watch the six videos under Training Videos to help you prepare to…" at bounding box center [869, 489] width 318 height 164
click at [965, 518] on button "Next" at bounding box center [967, 521] width 51 height 30
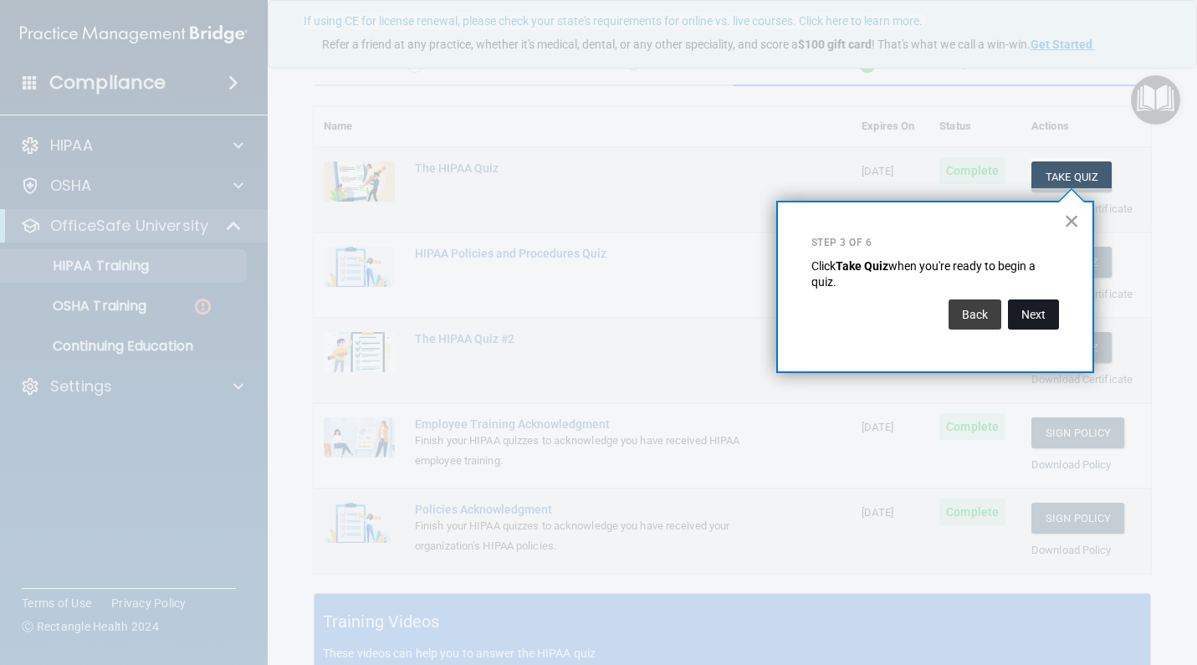
click at [1056, 320] on button "Next" at bounding box center [1033, 315] width 51 height 30
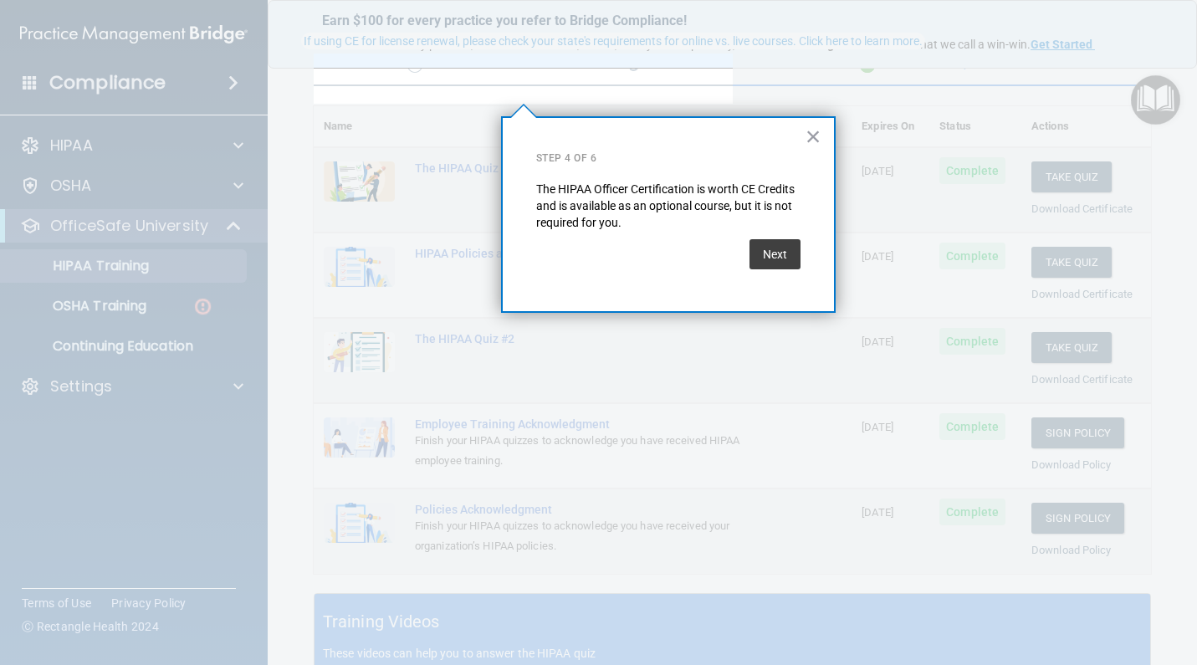
scroll to position [127, 0]
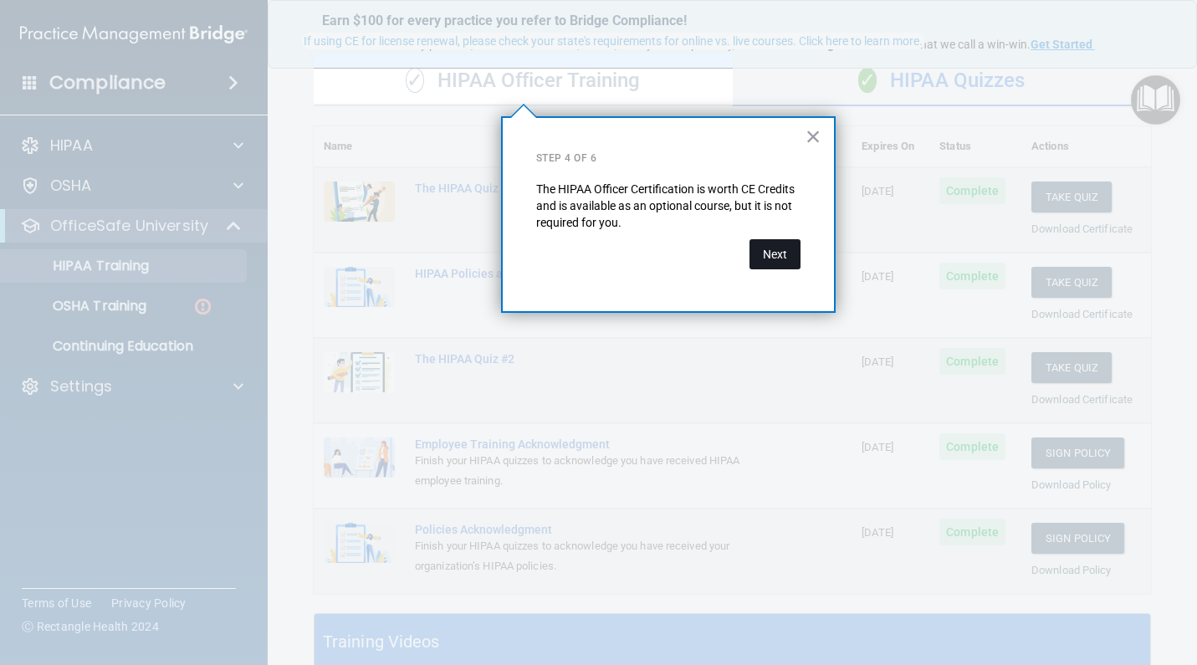
click at [791, 251] on button "Next" at bounding box center [775, 254] width 51 height 30
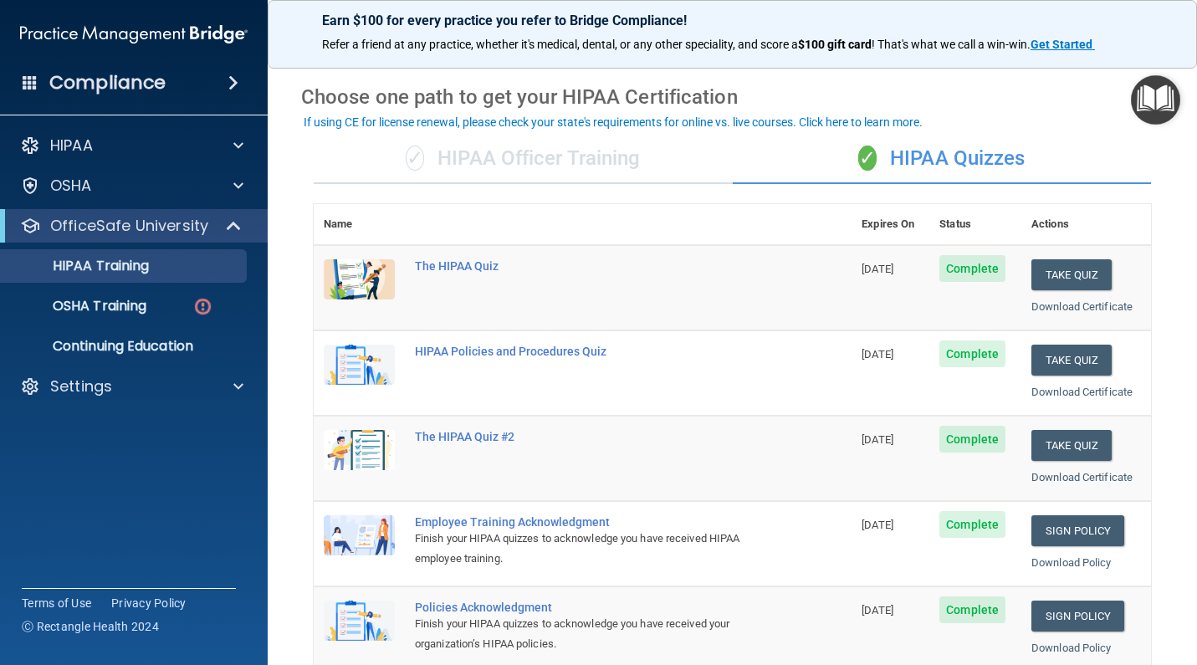
scroll to position [46, 0]
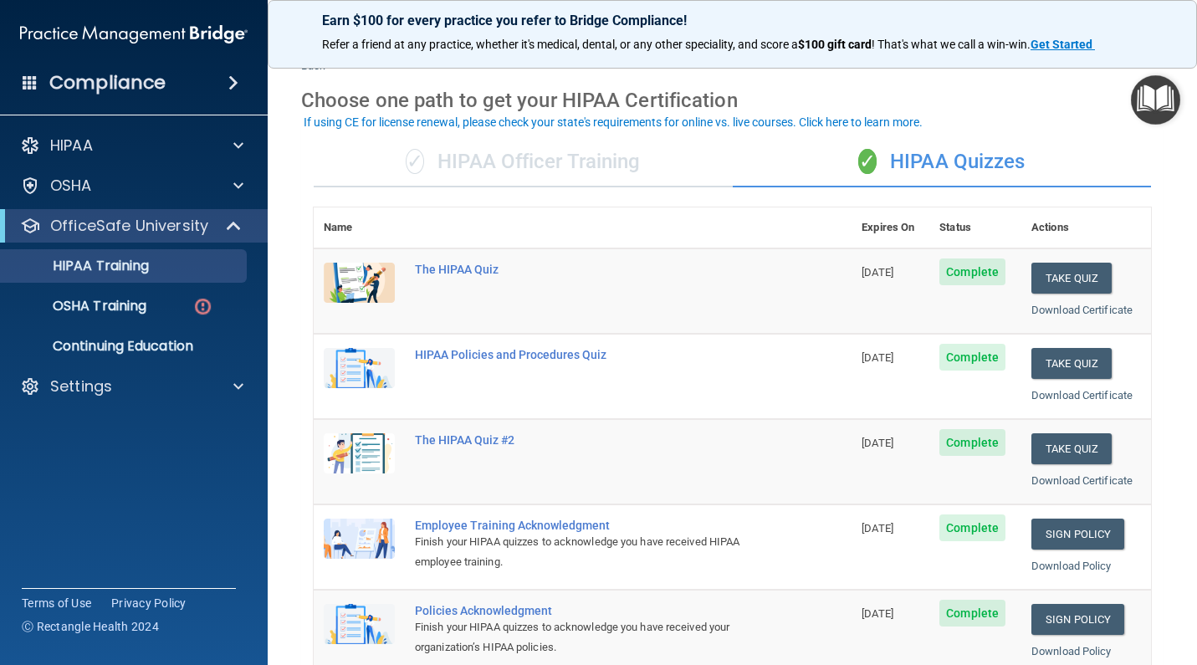
click at [523, 153] on div "✓ HIPAA Officer Training" at bounding box center [523, 162] width 419 height 50
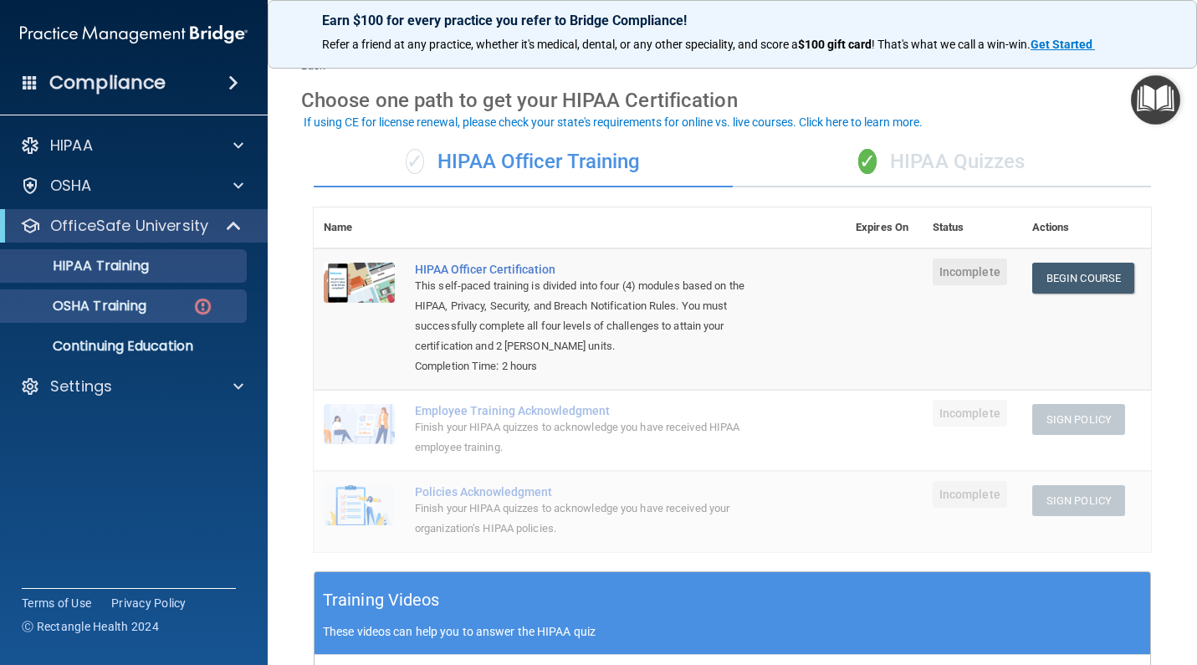
click at [143, 298] on p "OSHA Training" at bounding box center [79, 306] width 136 height 17
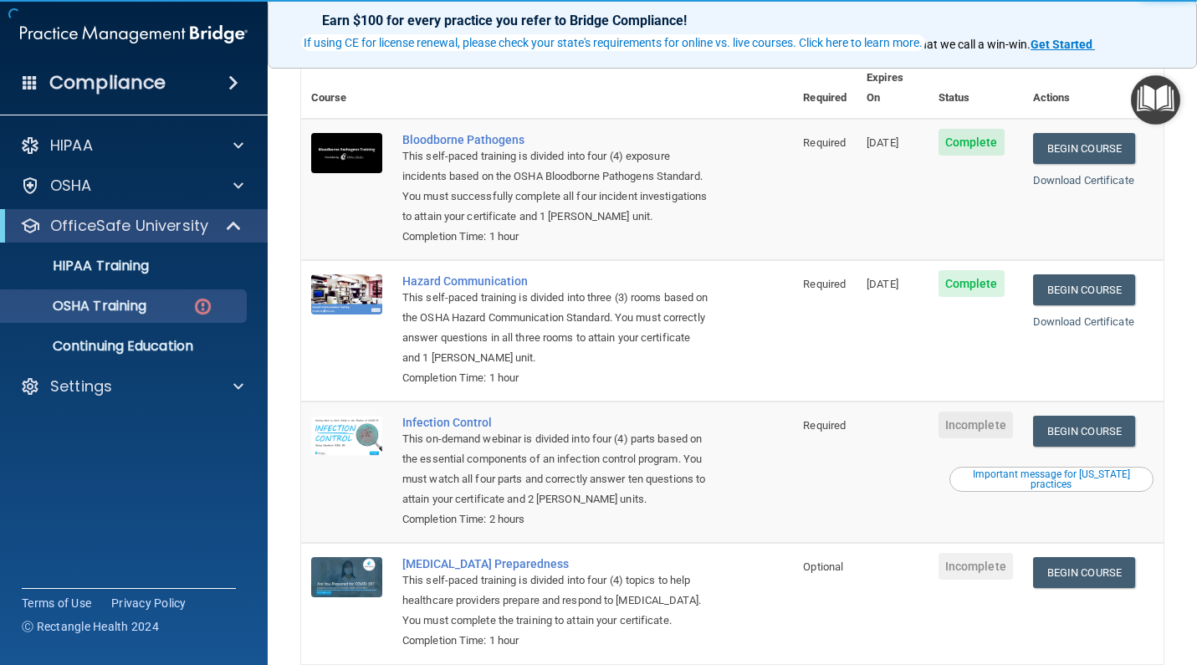
scroll to position [137, 0]
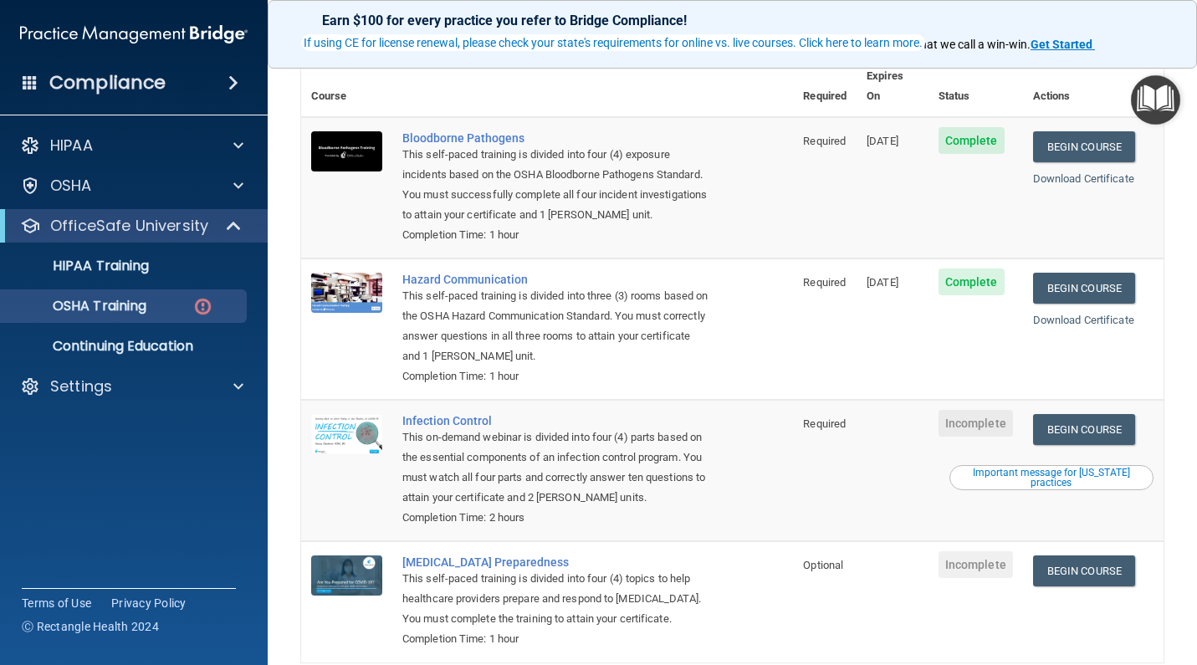
click at [647, 39] on div "If using CE for license renewal, please check your state's requirements for onl…" at bounding box center [613, 43] width 619 height 12
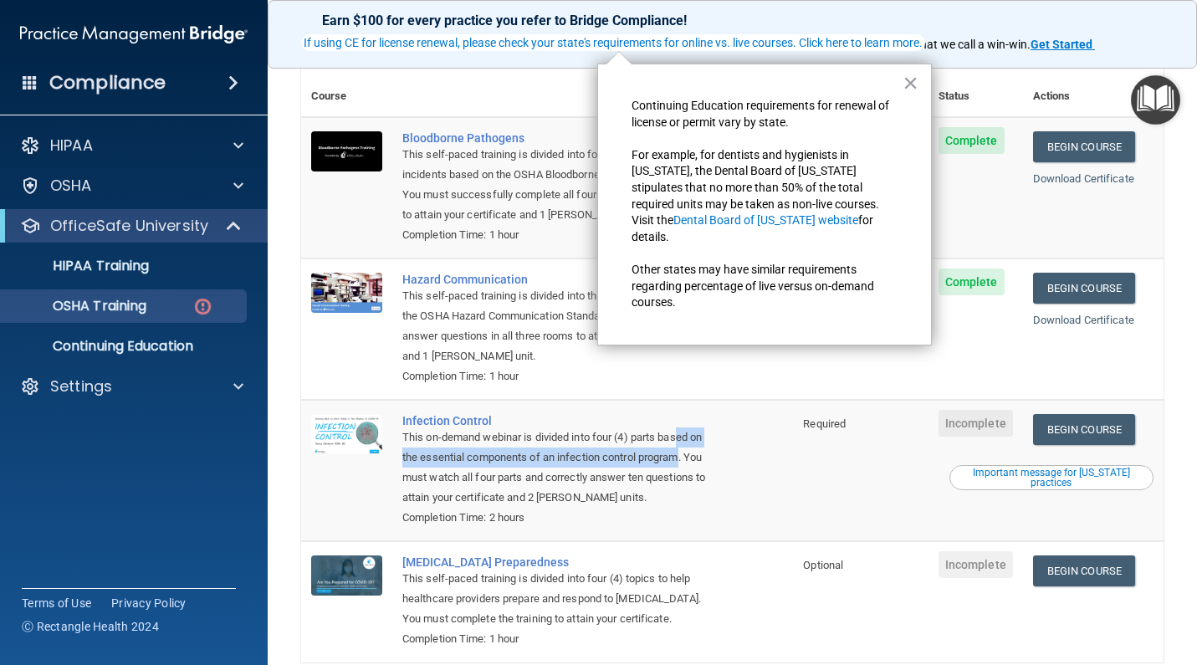
click at [684, 428] on div "This on-demand webinar is divided into four (4) parts based on the essential co…" at bounding box center [555, 468] width 307 height 80
click at [771, 437] on td "Infection Control This on-demand webinar is divided into four (4) parts based o…" at bounding box center [592, 470] width 401 height 141
click at [904, 91] on button "×" at bounding box center [911, 82] width 16 height 27
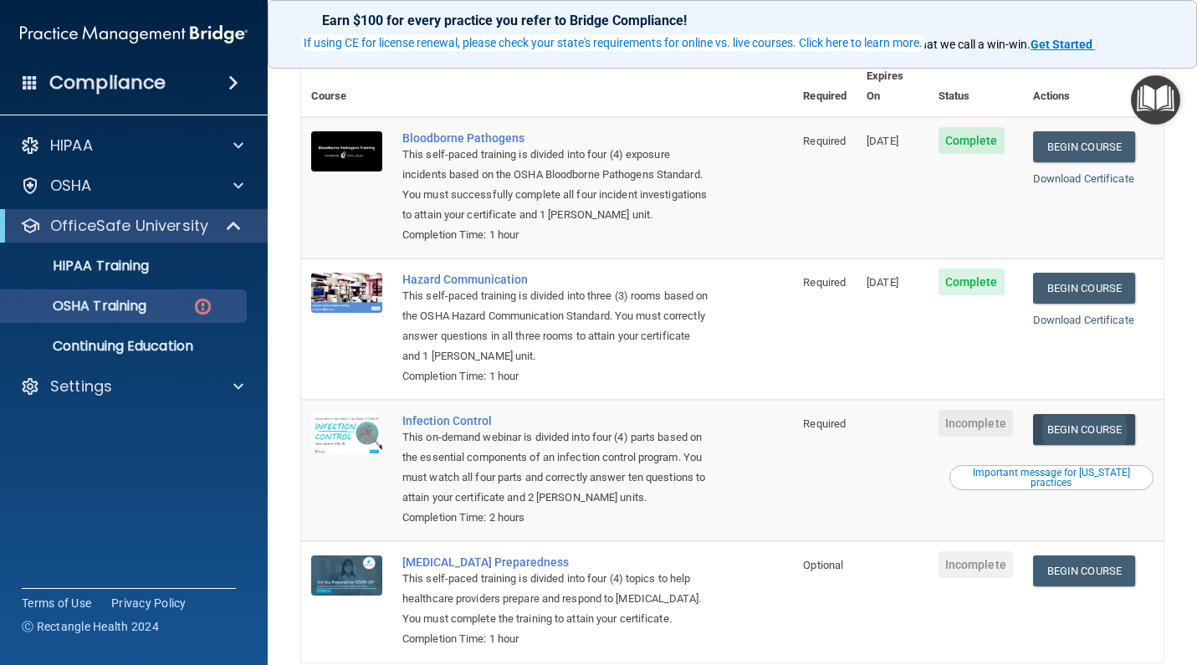
click at [1094, 414] on link "Begin Course" at bounding box center [1084, 429] width 102 height 31
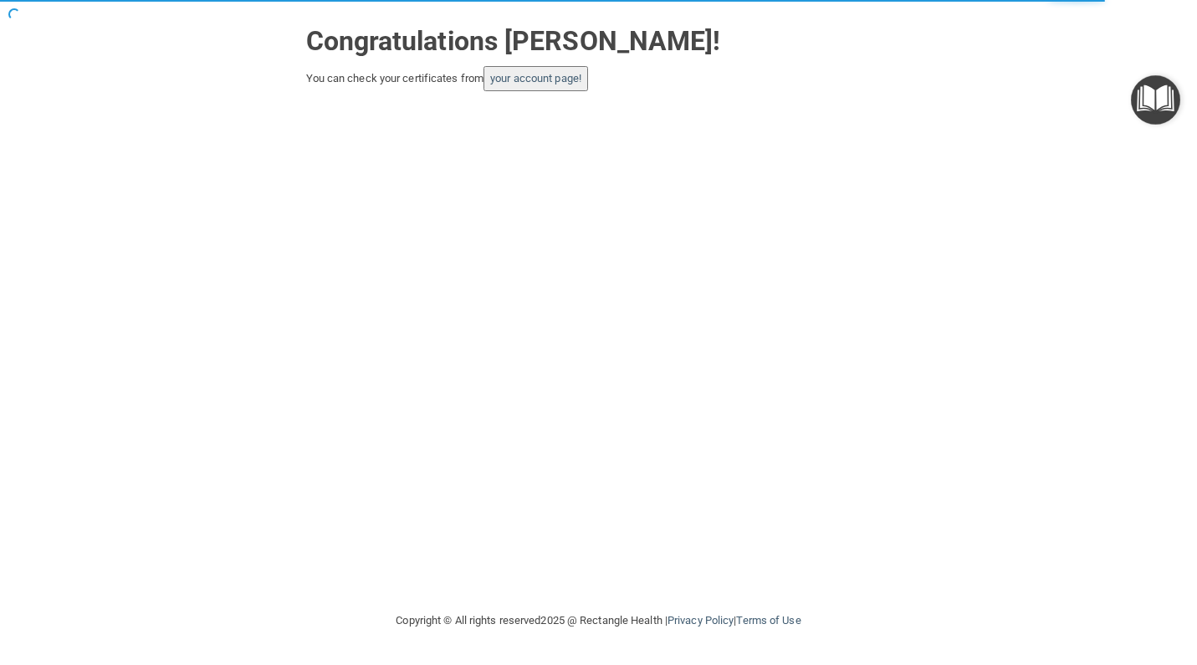
click at [535, 70] on button "your account page!" at bounding box center [536, 78] width 105 height 25
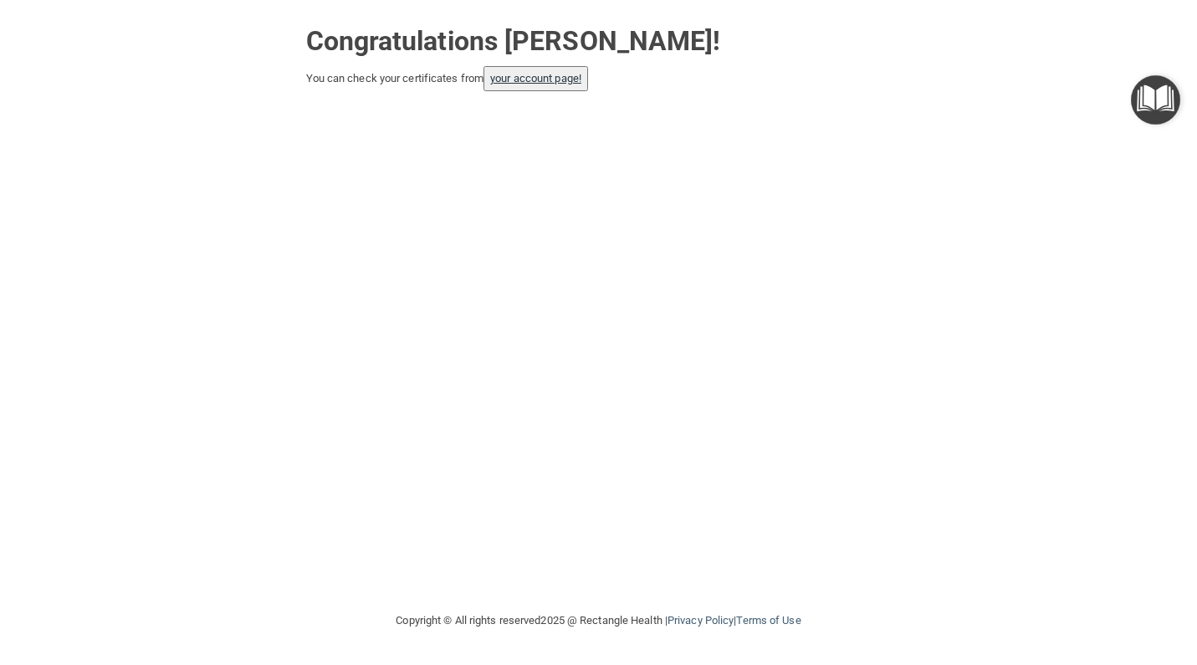
click at [535, 79] on link "your account page!" at bounding box center [535, 78] width 91 height 13
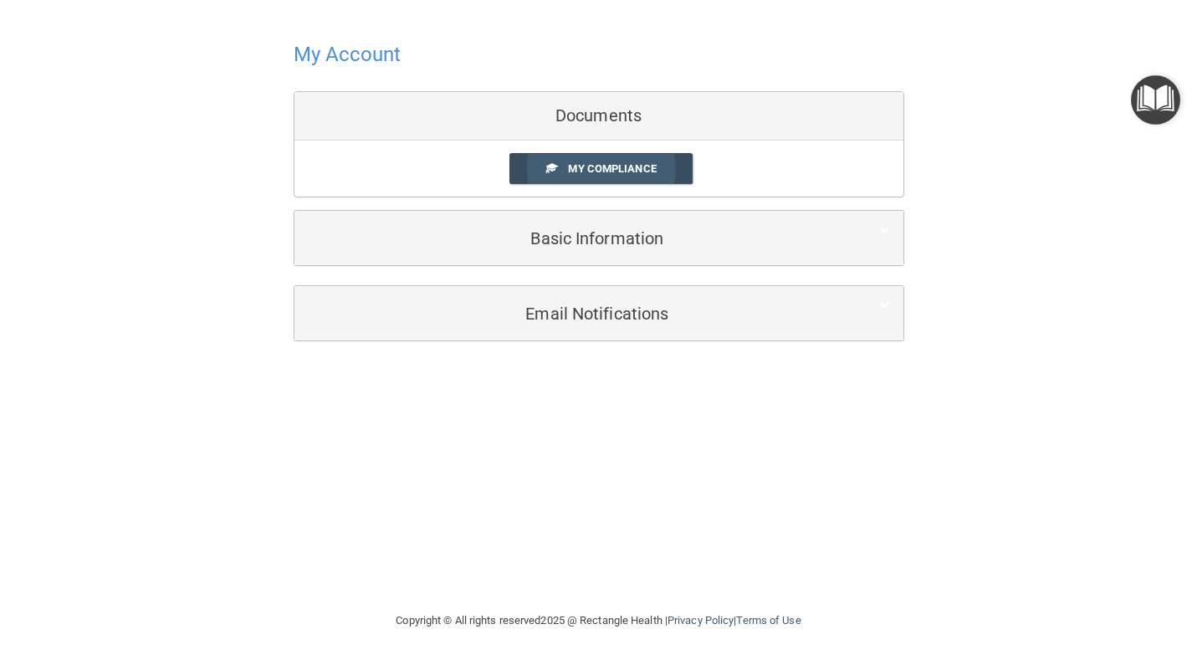
click at [614, 159] on link "My Compliance" at bounding box center [600, 168] width 183 height 31
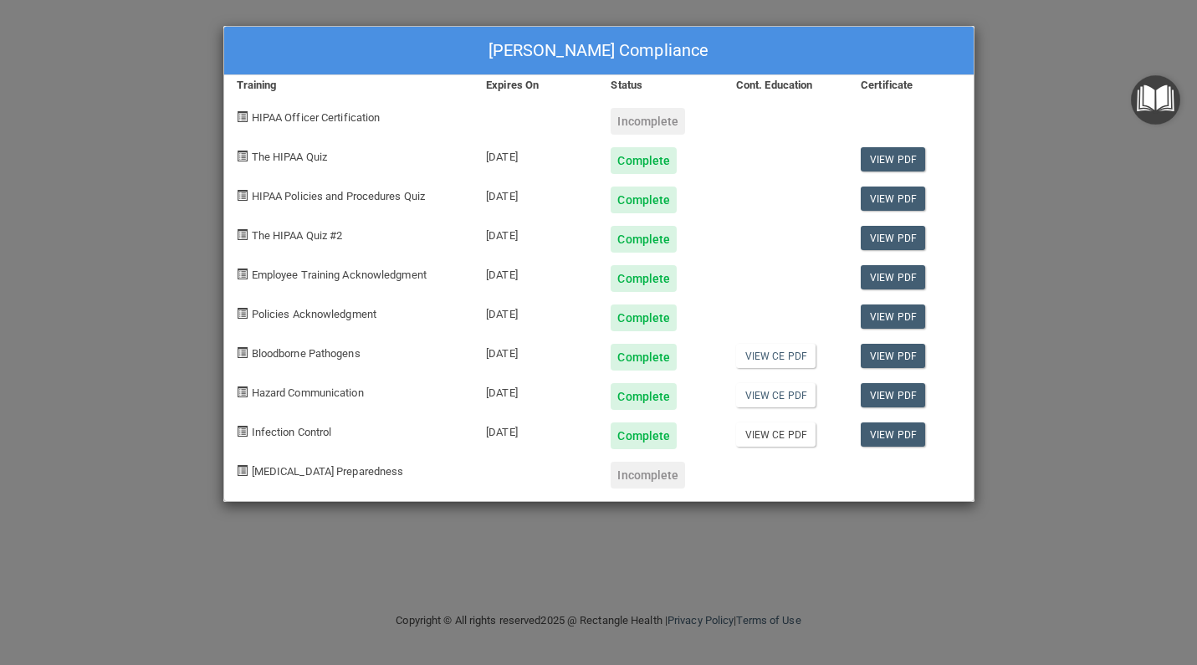
click at [782, 428] on link "View CE PDF" at bounding box center [775, 434] width 79 height 24
click at [907, 394] on link "View PDF" at bounding box center [893, 395] width 64 height 24
click at [800, 359] on link "View CE PDF" at bounding box center [775, 356] width 79 height 24
